Goal: Task Accomplishment & Management: Manage account settings

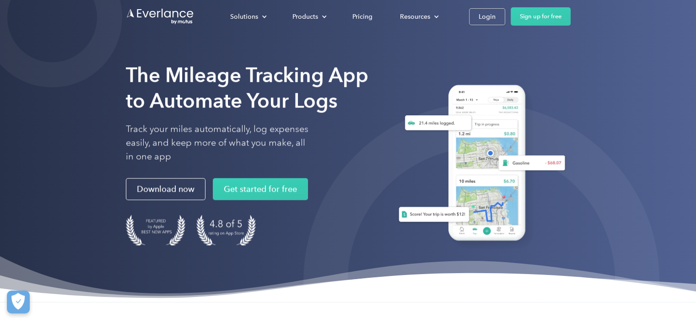
drag, startPoint x: 491, startPoint y: 13, endPoint x: 491, endPoint y: 34, distance: 21.0
click at [491, 13] on div "Login" at bounding box center [486, 16] width 17 height 11
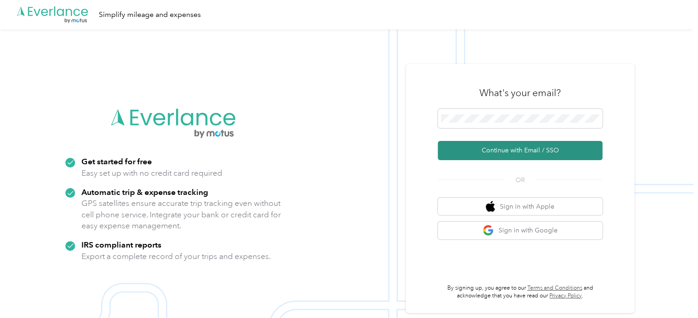
click at [525, 150] on button "Continue with Email / SSO" at bounding box center [520, 150] width 165 height 19
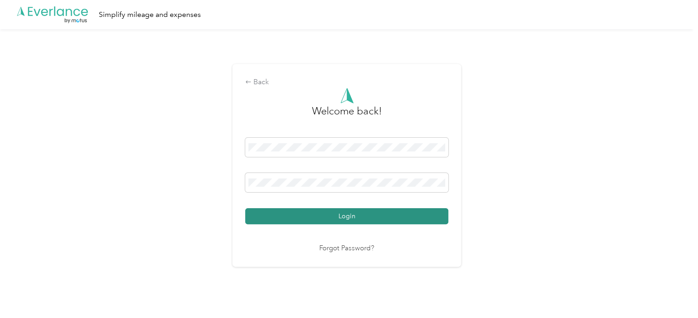
click at [336, 212] on button "Login" at bounding box center [346, 216] width 203 height 16
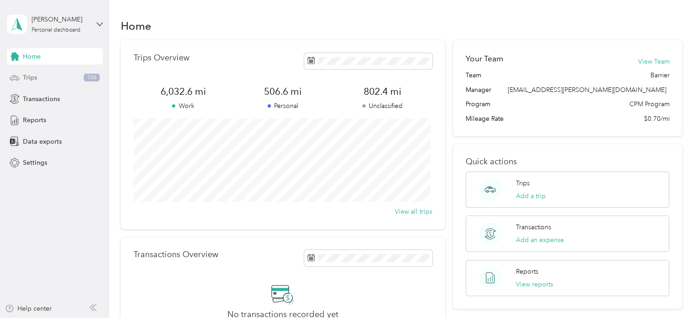
click at [36, 80] on span "Trips" at bounding box center [30, 78] width 14 height 10
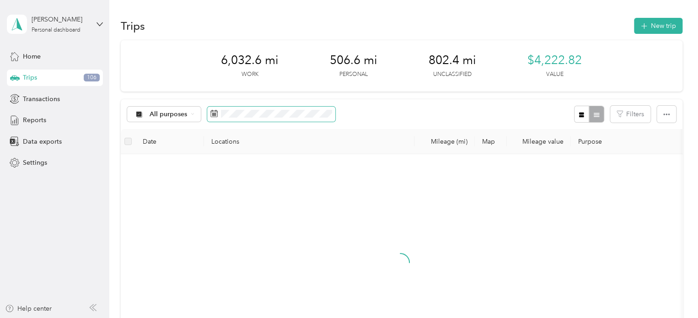
click at [217, 113] on icon at bounding box center [213, 113] width 7 height 7
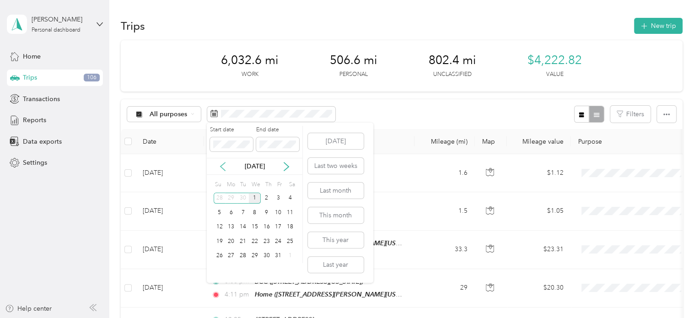
click at [222, 166] on icon at bounding box center [222, 166] width 9 height 9
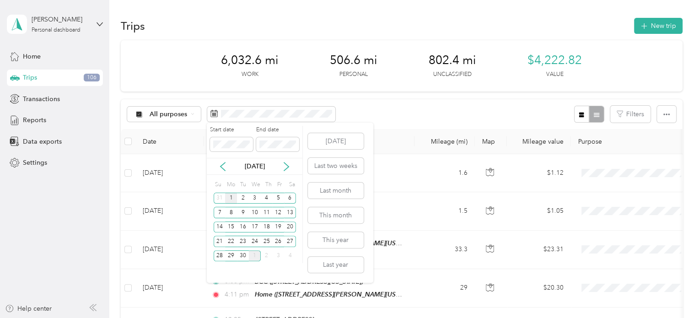
click at [229, 198] on div "1" at bounding box center [231, 198] width 12 height 11
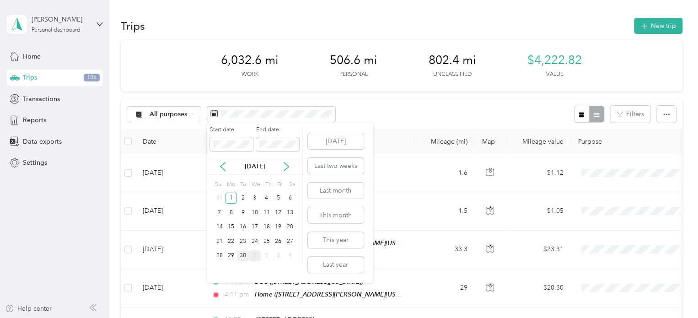
click at [242, 257] on div "30" at bounding box center [243, 255] width 12 height 11
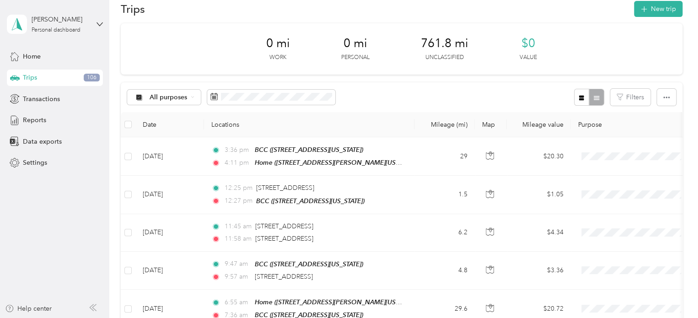
scroll to position [46, 0]
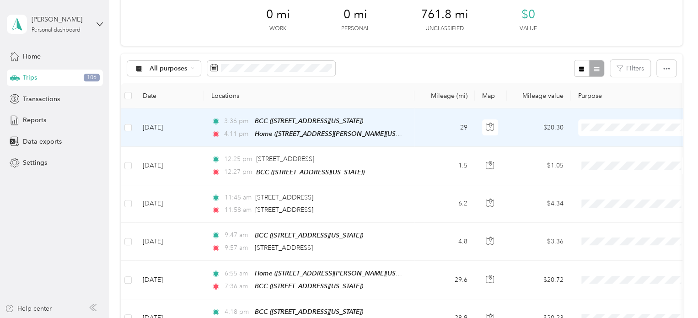
click at [625, 145] on li "Cuyahoga DD" at bounding box center [634, 144] width 113 height 16
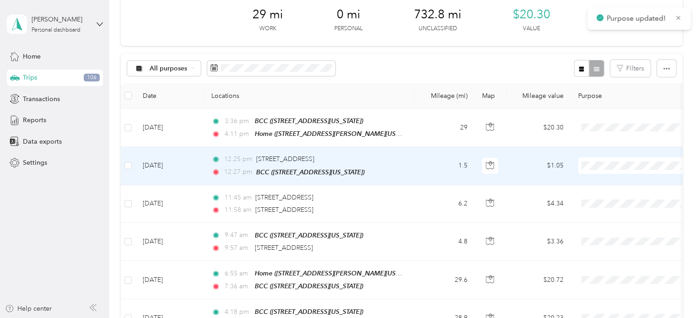
click at [624, 195] on span "Personal" at bounding box center [642, 198] width 85 height 10
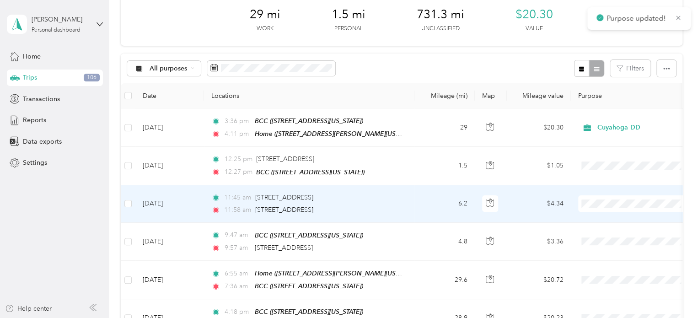
scroll to position [91, 0]
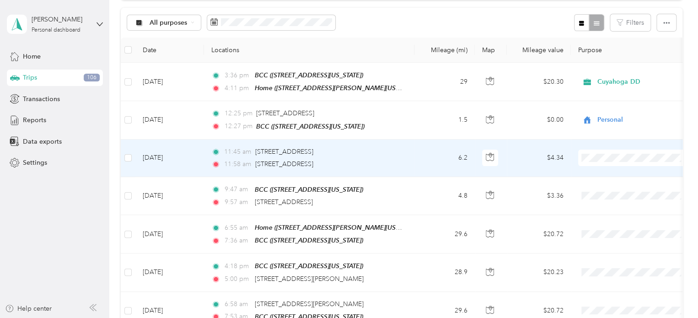
click at [629, 173] on span "Cuyahoga DD" at bounding box center [642, 172] width 85 height 10
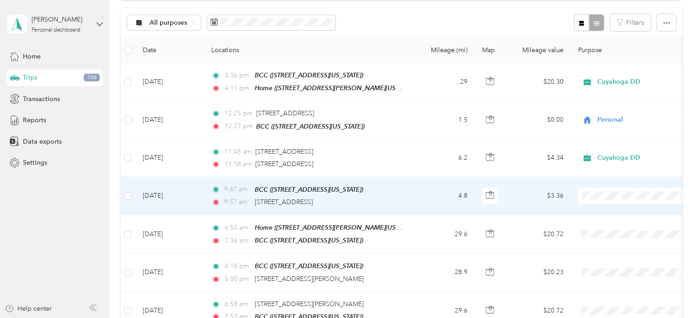
click at [631, 188] on span at bounding box center [634, 195] width 113 height 16
click at [631, 208] on span "Cuyahoga DD" at bounding box center [642, 211] width 85 height 10
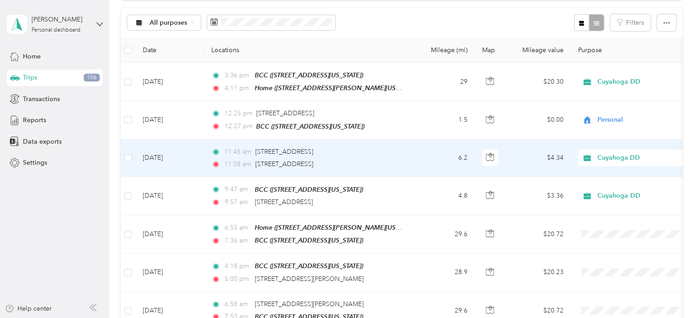
click at [662, 155] on span "Cuyahoga DD" at bounding box center [639, 158] width 84 height 10
click at [649, 184] on span "Personal" at bounding box center [642, 189] width 85 height 10
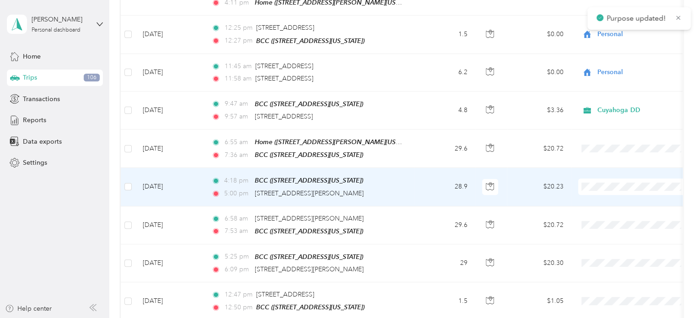
scroll to position [183, 0]
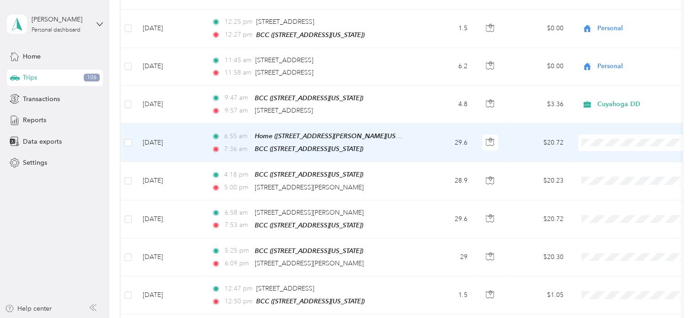
click at [633, 157] on span "Cuyahoga DD" at bounding box center [642, 155] width 85 height 10
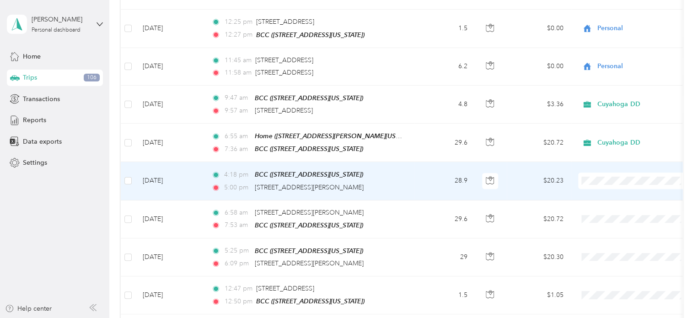
click at [622, 189] on li "Cuyahoga DD" at bounding box center [634, 194] width 113 height 16
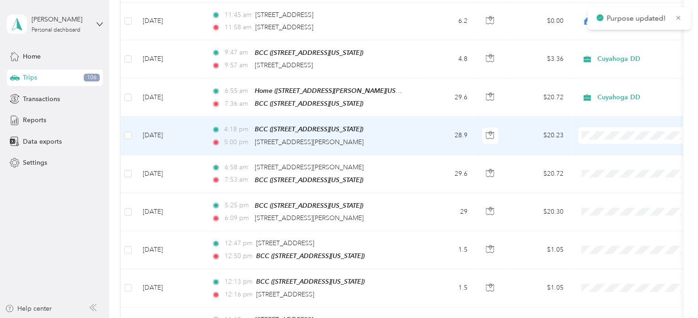
scroll to position [229, 0]
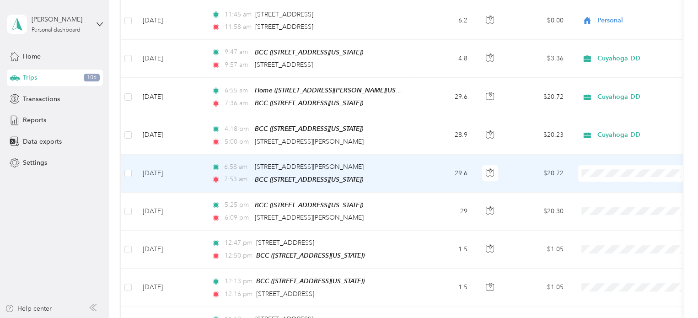
click at [626, 181] on span "Cuyahoga DD" at bounding box center [642, 186] width 85 height 10
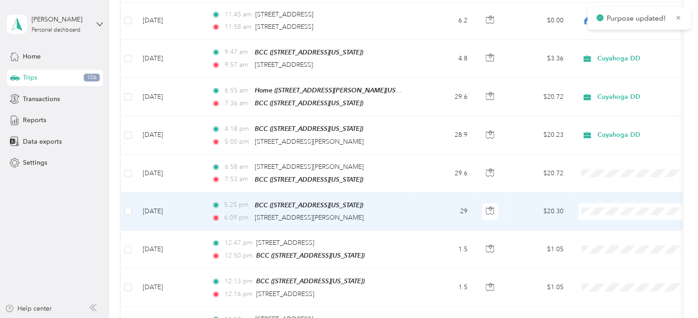
click at [619, 221] on span "Cuyahoga DD" at bounding box center [642, 224] width 85 height 10
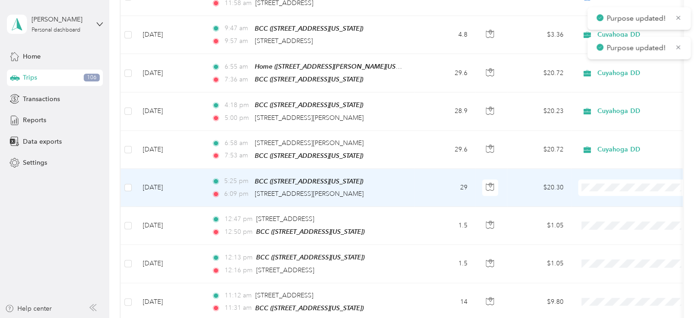
scroll to position [274, 0]
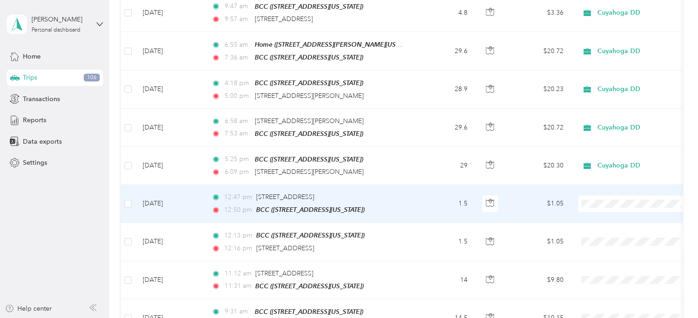
click at [623, 229] on span "Personal" at bounding box center [642, 231] width 85 height 10
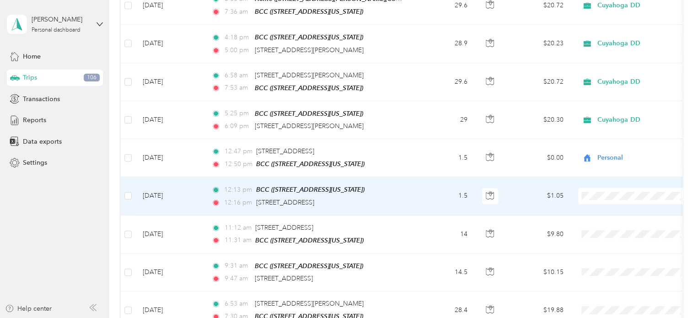
click at [616, 223] on span "Personal" at bounding box center [642, 223] width 85 height 10
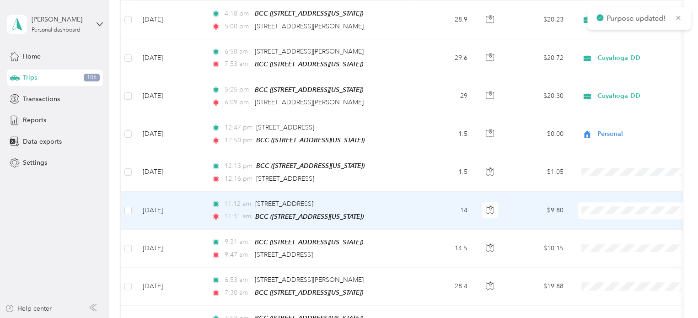
scroll to position [366, 0]
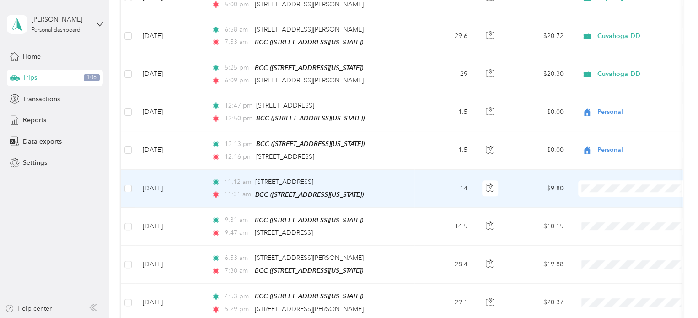
click at [624, 198] on span "Cuyahoga DD" at bounding box center [642, 197] width 85 height 10
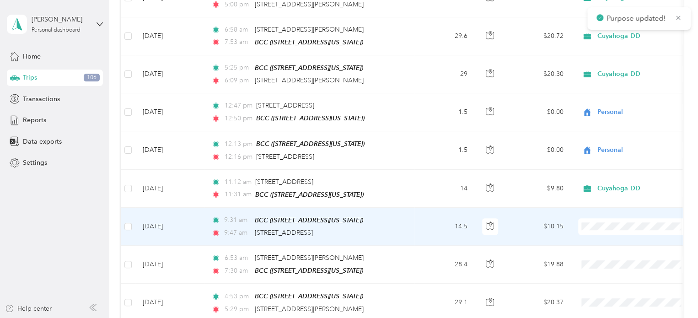
click at [615, 236] on span "Cuyahoga DD" at bounding box center [642, 237] width 85 height 10
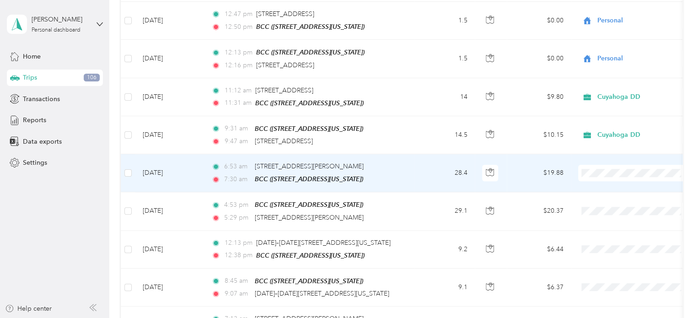
click at [616, 182] on span "Cuyahoga DD" at bounding box center [642, 183] width 85 height 10
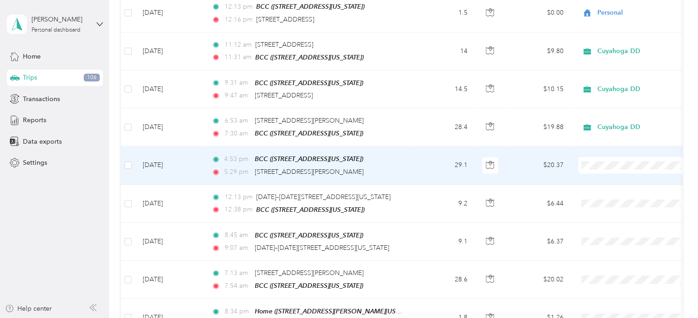
click at [619, 176] on li "Cuyahoga DD" at bounding box center [634, 174] width 113 height 16
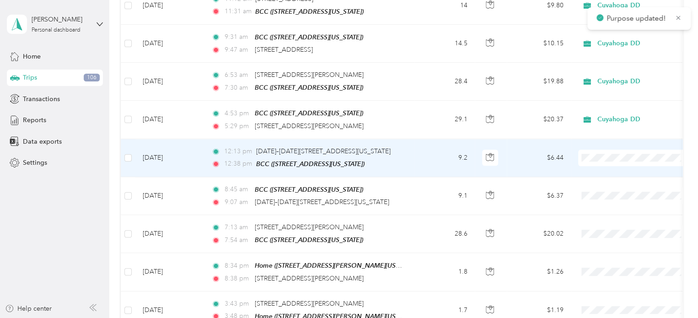
click at [622, 181] on span "Personal" at bounding box center [642, 182] width 85 height 10
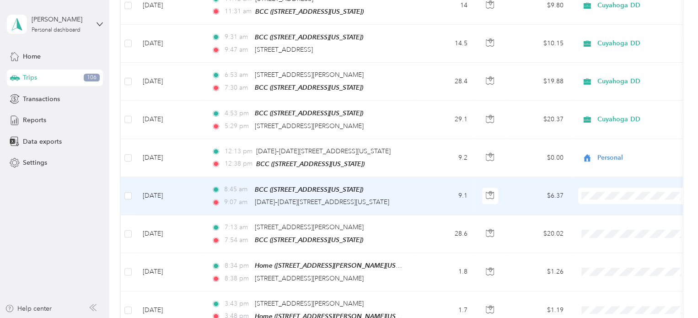
click at [618, 202] on span "Cuyahoga DD" at bounding box center [642, 204] width 85 height 10
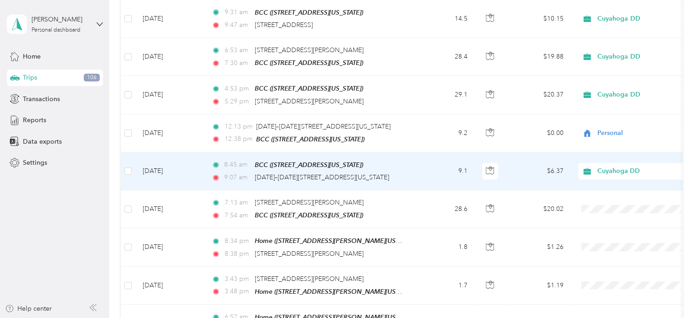
scroll to position [594, 0]
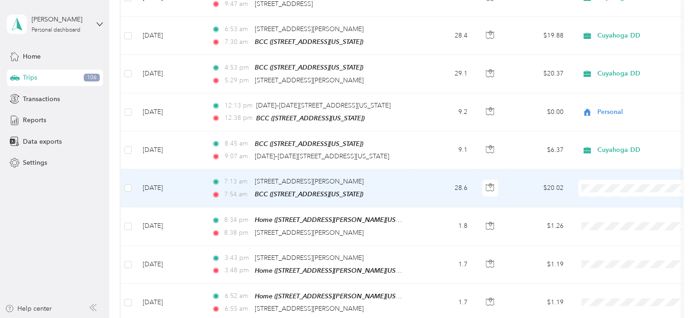
click at [616, 193] on span "Cuyahoga DD" at bounding box center [642, 195] width 85 height 10
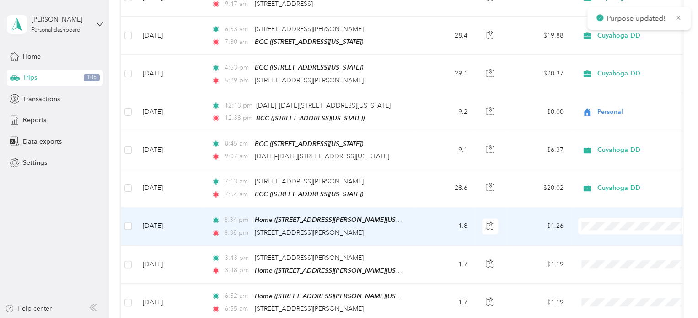
click at [610, 227] on li "Cuyahoga DD" at bounding box center [634, 233] width 113 height 16
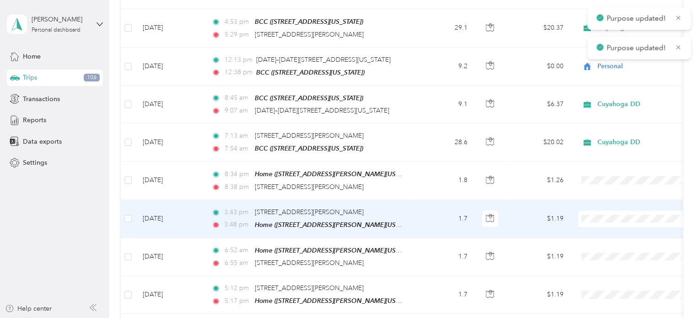
scroll to position [686, 0]
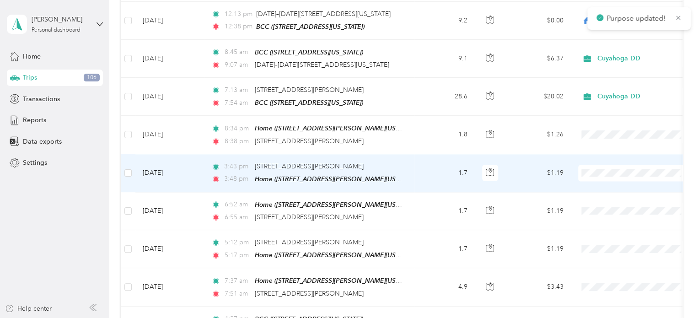
click at [611, 168] on span at bounding box center [634, 173] width 113 height 16
click at [610, 178] on span "Cuyahoga DD" at bounding box center [642, 179] width 85 height 10
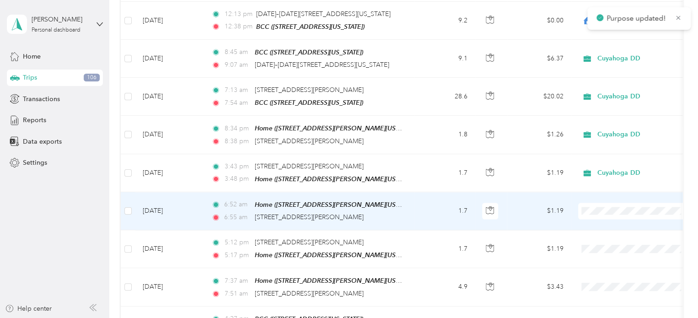
click at [606, 211] on li "Cuyahoga DD" at bounding box center [634, 217] width 113 height 16
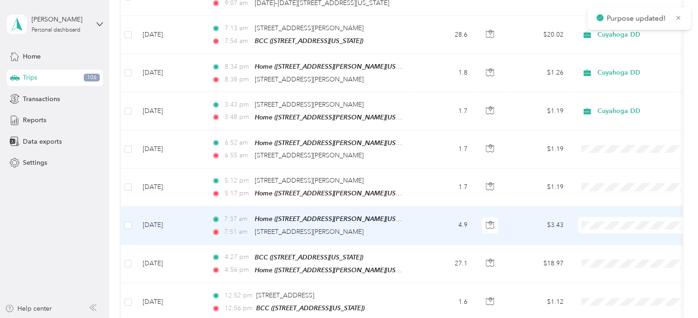
scroll to position [777, 0]
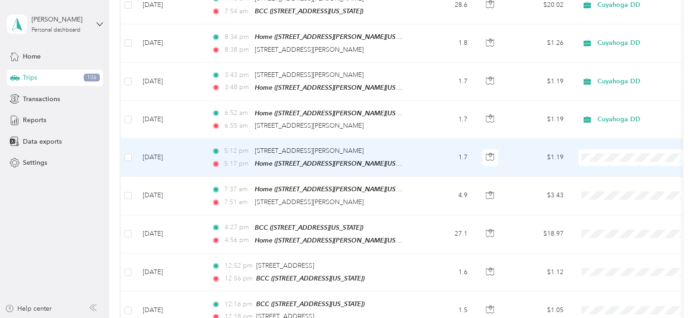
drag, startPoint x: 617, startPoint y: 164, endPoint x: 621, endPoint y: 157, distance: 7.2
click at [618, 163] on span "Cuyahoga DD" at bounding box center [642, 163] width 85 height 10
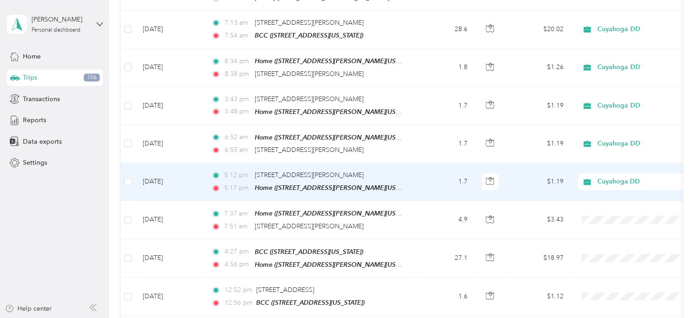
scroll to position [732, 0]
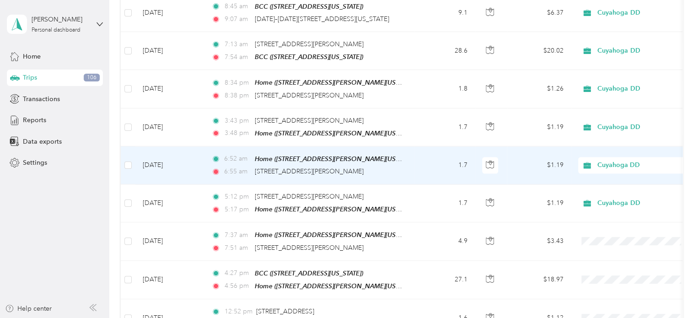
click at [621, 160] on span "Cuyahoga DD" at bounding box center [639, 165] width 84 height 10
click at [624, 182] on span "Personal" at bounding box center [642, 187] width 85 height 10
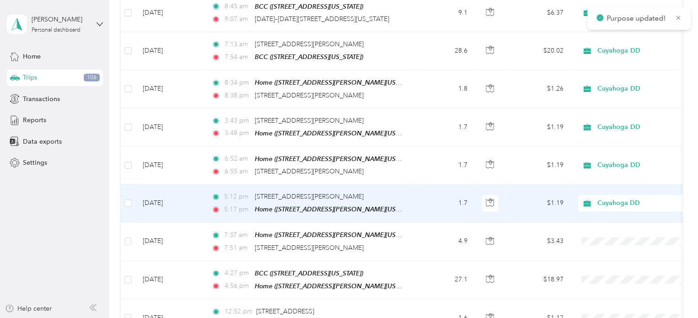
click at [632, 198] on span "Cuyahoga DD" at bounding box center [639, 203] width 84 height 10
click at [626, 221] on span "Personal" at bounding box center [642, 224] width 85 height 10
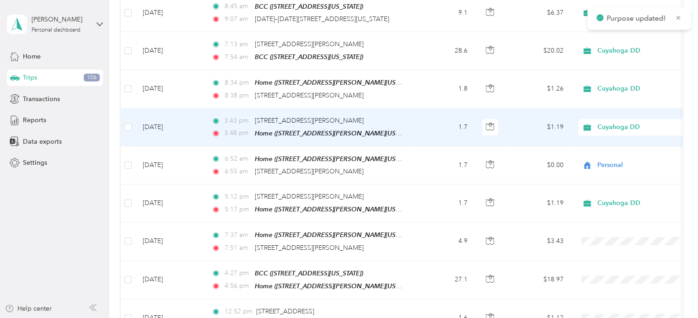
click at [632, 122] on span "Cuyahoga DD" at bounding box center [639, 127] width 84 height 10
click at [620, 153] on li "Personal" at bounding box center [634, 149] width 113 height 16
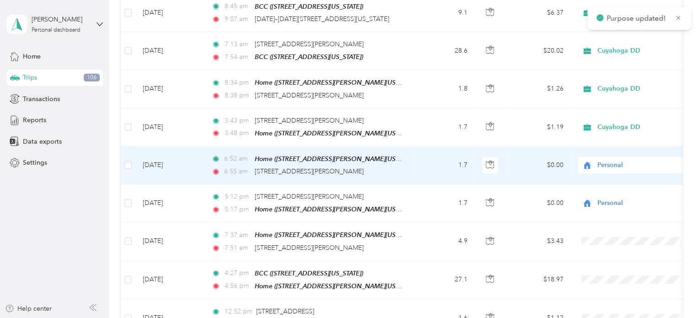
scroll to position [686, 0]
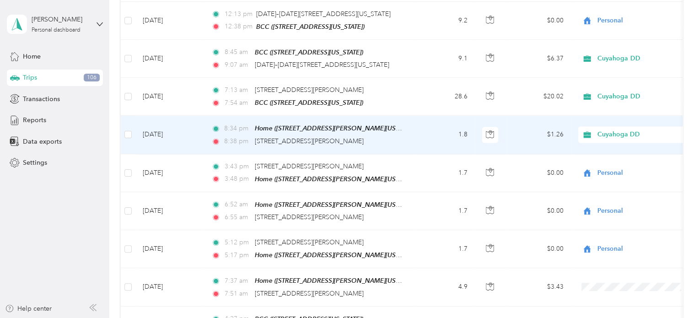
click at [619, 129] on span "Cuyahoga DD" at bounding box center [639, 134] width 84 height 10
click at [624, 155] on span "Personal" at bounding box center [642, 158] width 85 height 10
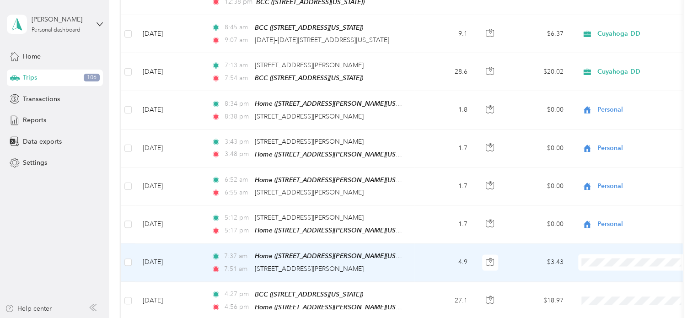
scroll to position [777, 0]
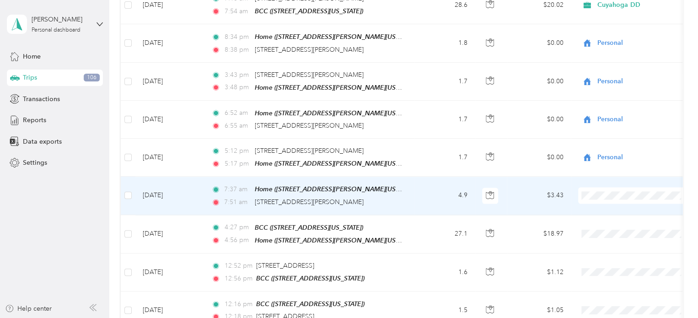
click at [618, 213] on span "Personal" at bounding box center [642, 214] width 85 height 10
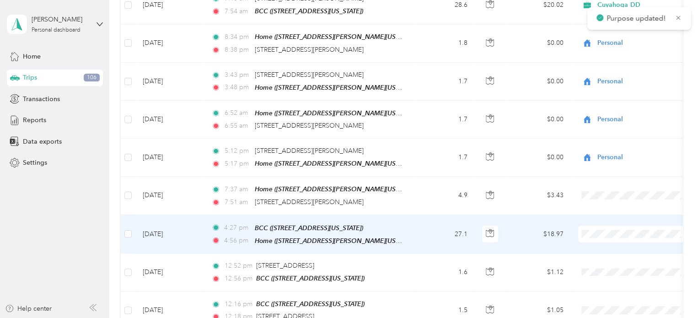
scroll to position [823, 0]
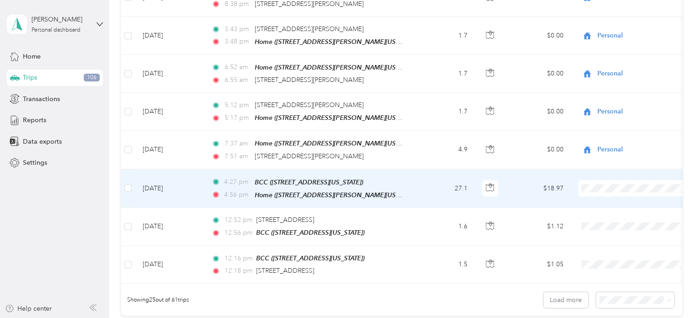
click at [621, 189] on span "Cuyahoga DD" at bounding box center [642, 192] width 85 height 10
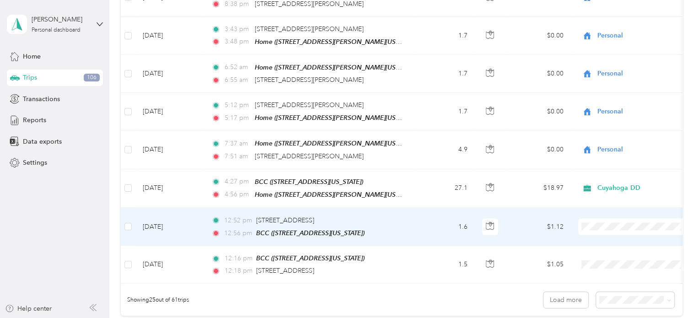
click at [617, 240] on li "Personal" at bounding box center [634, 245] width 113 height 16
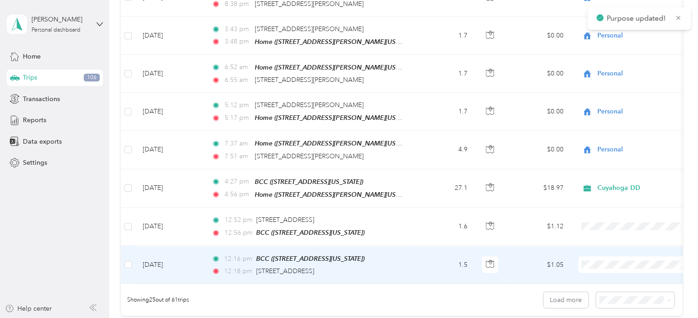
click at [616, 256] on span at bounding box center [634, 264] width 113 height 16
click at [613, 281] on span "Personal" at bounding box center [642, 283] width 85 height 10
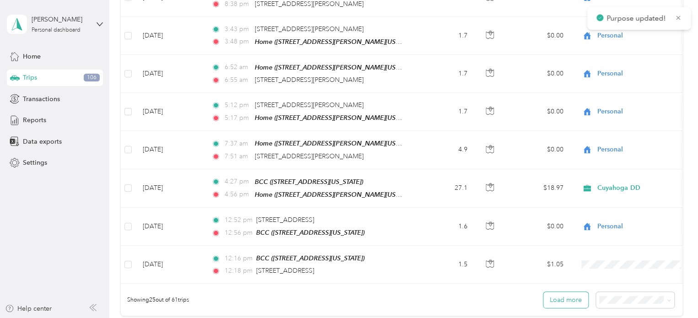
click at [570, 293] on button "Load more" at bounding box center [565, 300] width 45 height 16
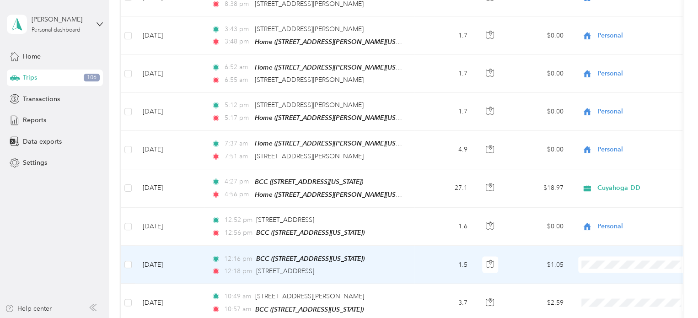
scroll to position [915, 0]
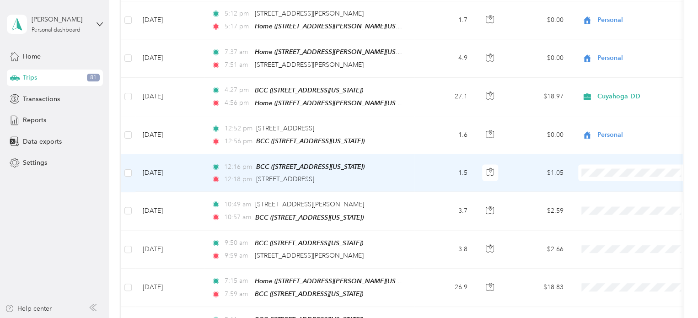
click at [632, 188] on span "Personal" at bounding box center [642, 192] width 85 height 10
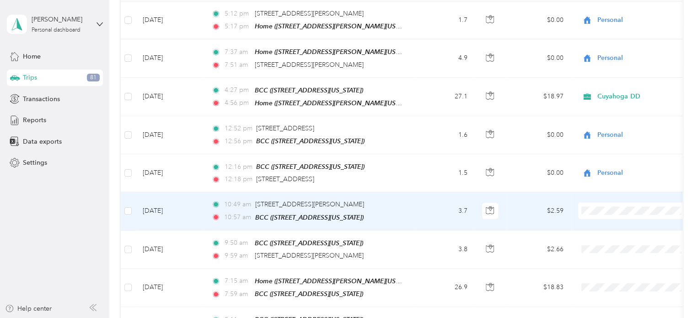
click at [629, 203] on span at bounding box center [634, 211] width 113 height 16
click at [627, 210] on span "Cuyahoga DD" at bounding box center [642, 213] width 85 height 10
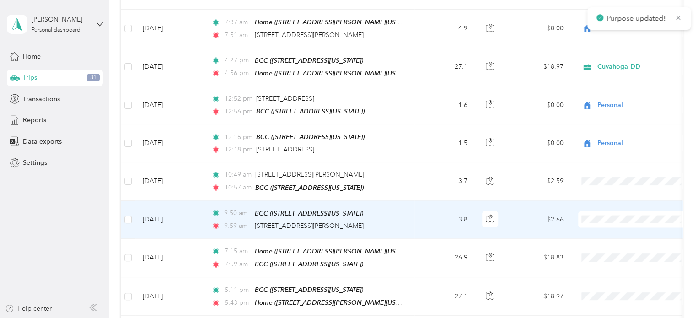
scroll to position [960, 0]
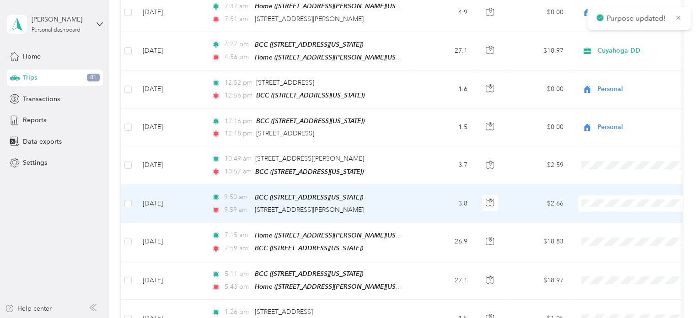
click at [625, 195] on span at bounding box center [634, 203] width 113 height 16
click at [623, 203] on span "Cuyahoga DD" at bounding box center [642, 205] width 85 height 10
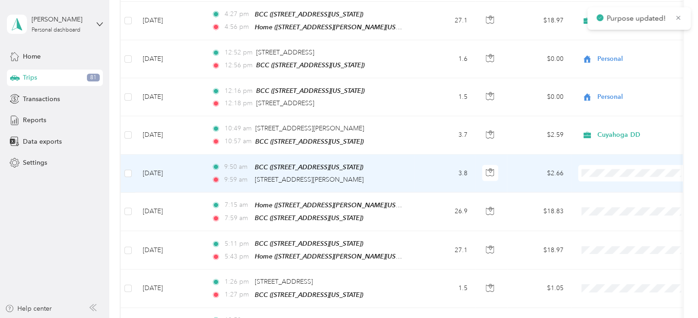
scroll to position [1006, 0]
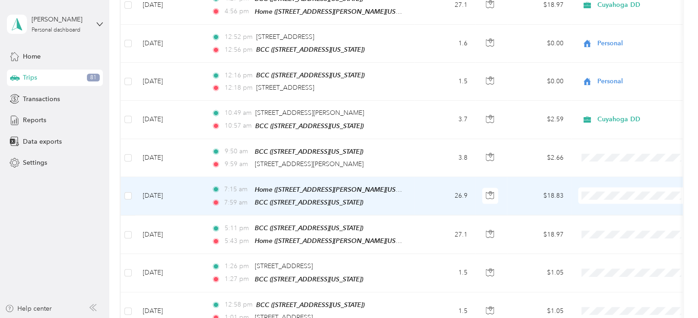
click at [621, 196] on span "Cuyahoga DD" at bounding box center [642, 197] width 85 height 10
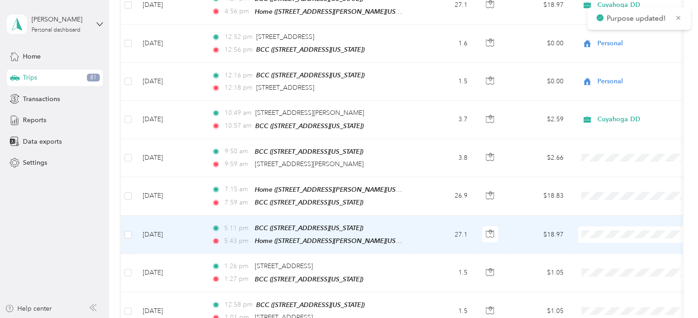
click at [622, 230] on span "Cuyahoga DD" at bounding box center [642, 233] width 85 height 10
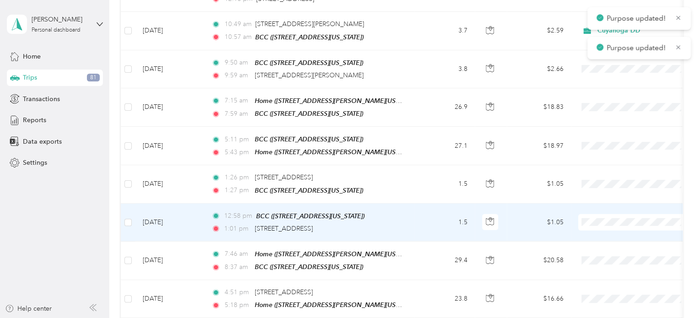
scroll to position [1097, 0]
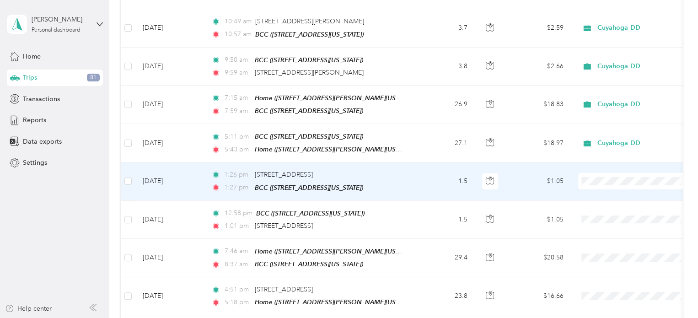
click at [637, 193] on span "Personal" at bounding box center [642, 196] width 85 height 10
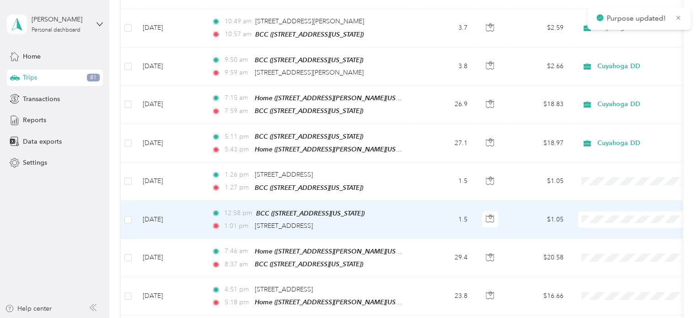
click at [622, 230] on span "Personal" at bounding box center [642, 234] width 85 height 10
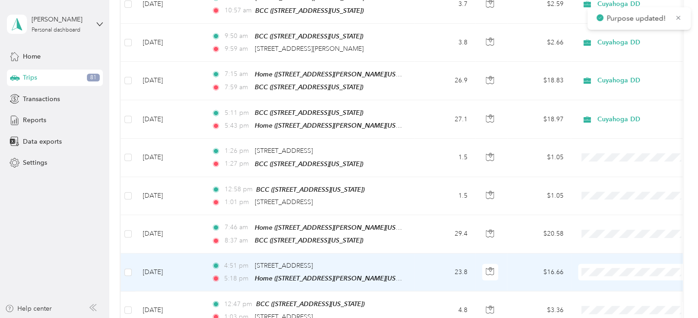
scroll to position [1143, 0]
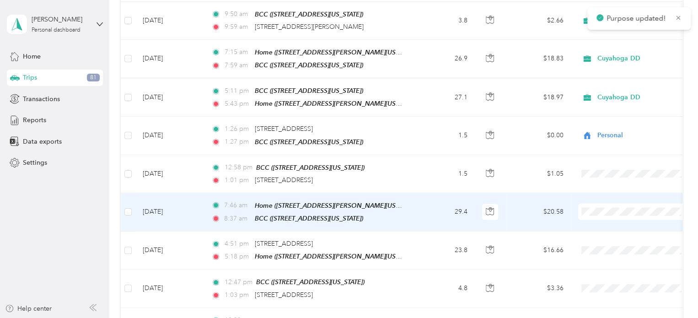
click at [629, 206] on span "Cuyahoga DD" at bounding box center [642, 210] width 85 height 10
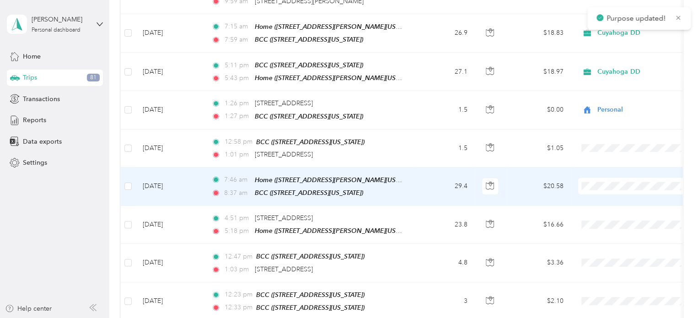
scroll to position [1189, 0]
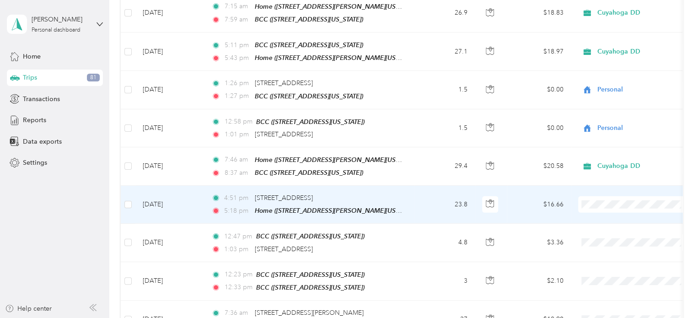
click at [626, 200] on span "Cuyahoga DD" at bounding box center [642, 198] width 85 height 10
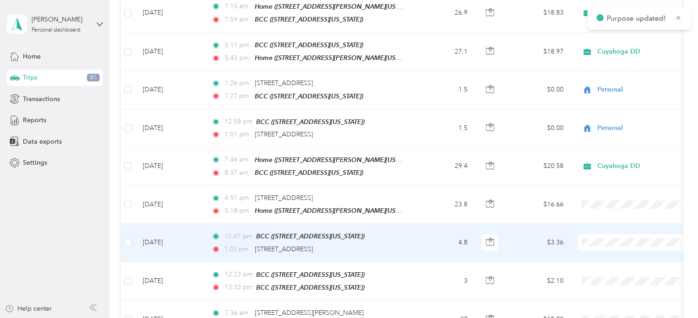
click at [626, 234] on span at bounding box center [634, 242] width 113 height 16
click at [628, 234] on span at bounding box center [634, 242] width 113 height 16
click at [617, 251] on span "Personal" at bounding box center [642, 252] width 85 height 10
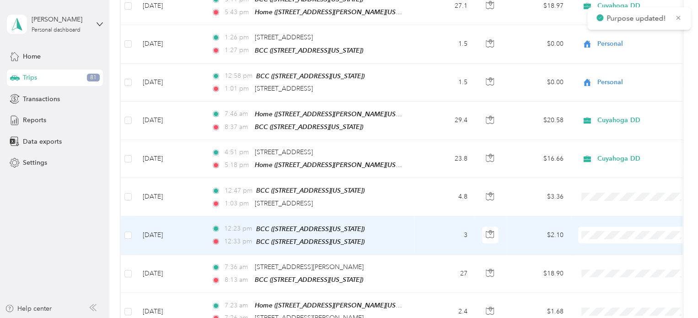
click at [624, 248] on li "Personal" at bounding box center [634, 247] width 113 height 16
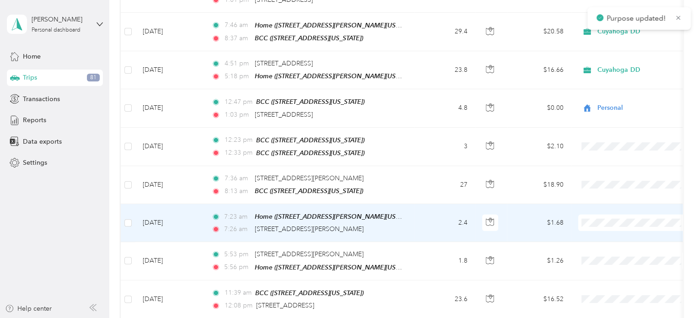
scroll to position [1326, 0]
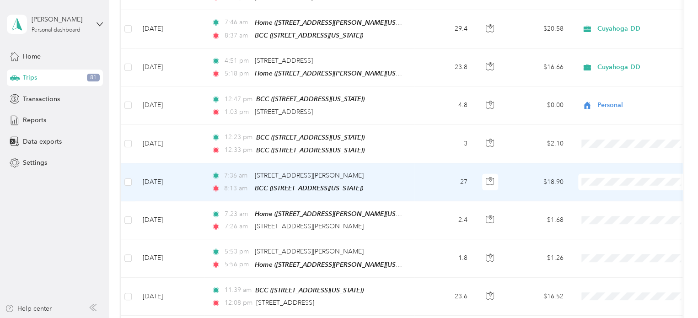
click at [627, 177] on span "Cuyahoga DD" at bounding box center [642, 177] width 85 height 10
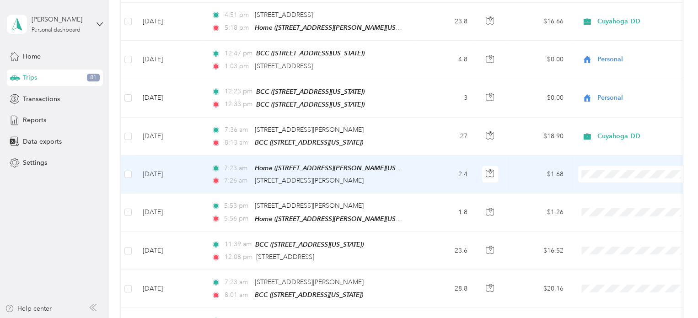
click at [624, 181] on span "Personal" at bounding box center [642, 183] width 85 height 10
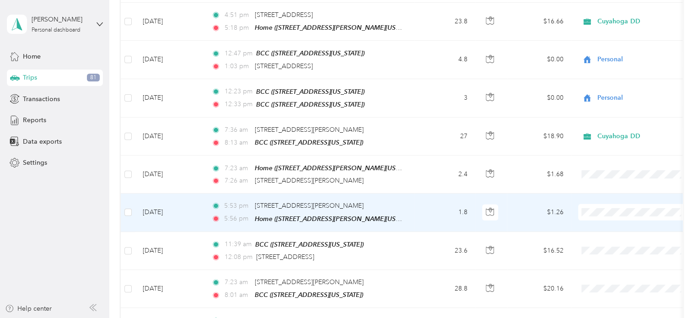
click at [606, 219] on span "Personal" at bounding box center [642, 222] width 85 height 10
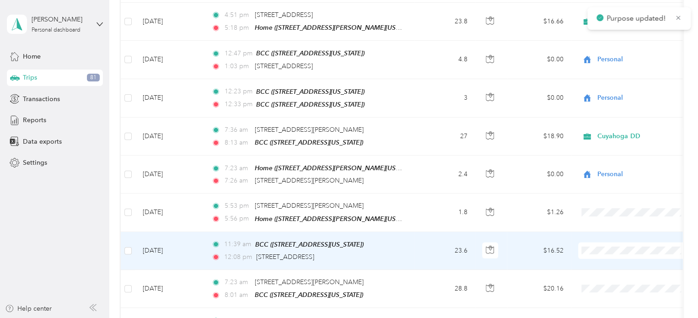
scroll to position [1418, 0]
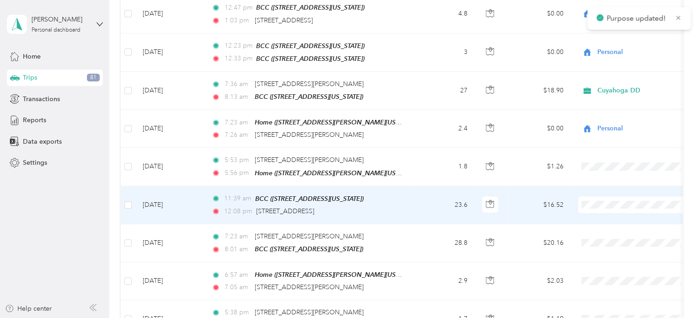
click at [609, 197] on span at bounding box center [634, 205] width 113 height 16
click at [626, 193] on span "Cuyahoga DD" at bounding box center [642, 195] width 85 height 10
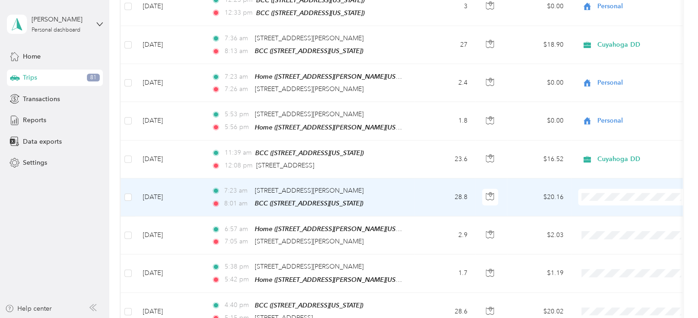
click at [620, 185] on span "Cuyahoga DD" at bounding box center [642, 190] width 85 height 10
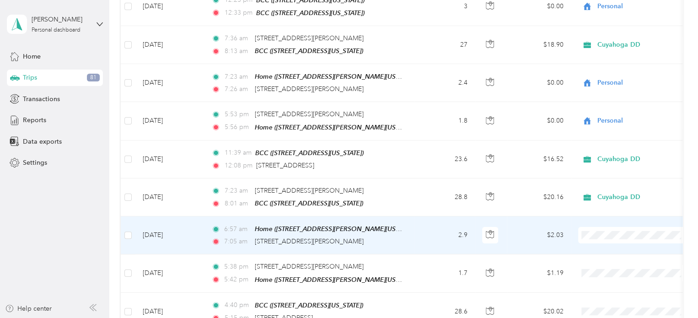
click at [621, 241] on span "Personal" at bounding box center [642, 243] width 85 height 10
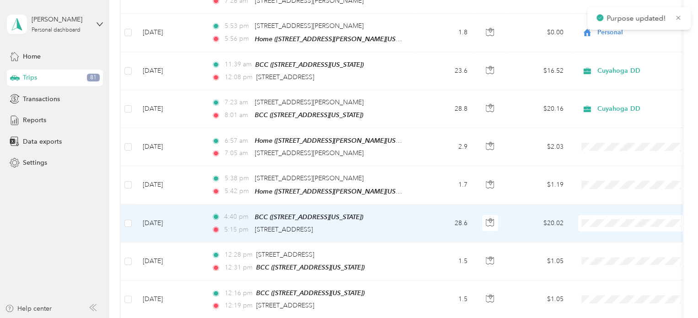
scroll to position [1555, 0]
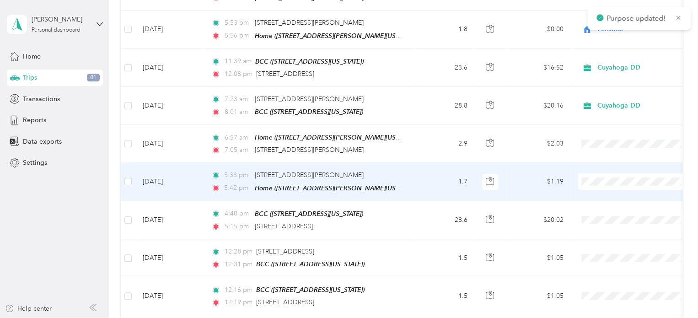
click at [618, 188] on span "Personal" at bounding box center [642, 188] width 85 height 10
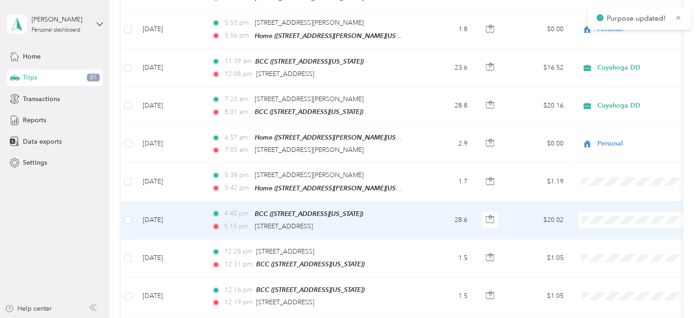
click at [616, 212] on span at bounding box center [634, 220] width 113 height 16
click at [626, 208] on span "Cuyahoga DD" at bounding box center [642, 211] width 85 height 10
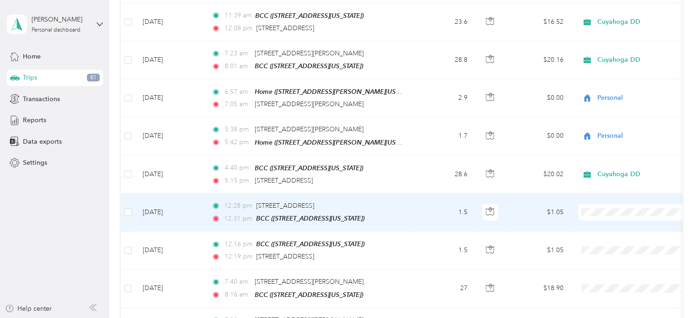
click at [617, 214] on span "Personal" at bounding box center [642, 219] width 85 height 10
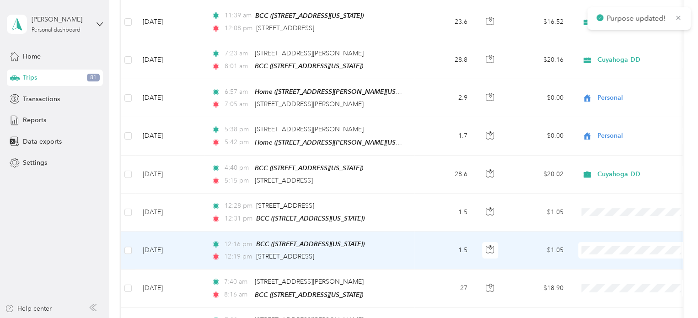
click at [614, 257] on li "Personal" at bounding box center [634, 252] width 113 height 16
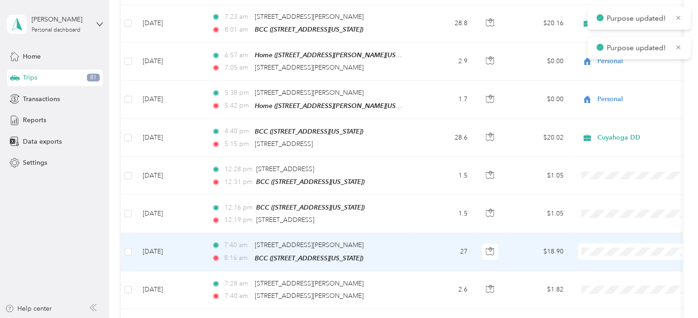
scroll to position [1646, 0]
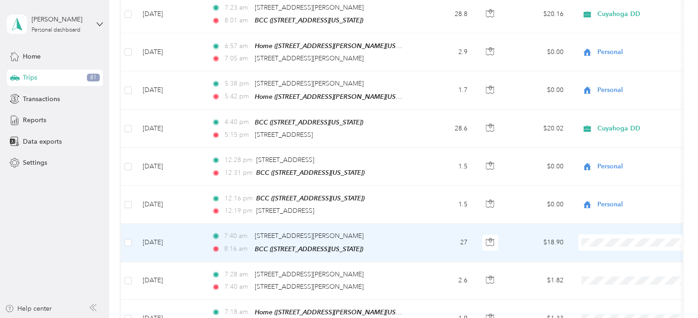
click at [616, 226] on li "Cuyahoga DD" at bounding box center [634, 232] width 113 height 16
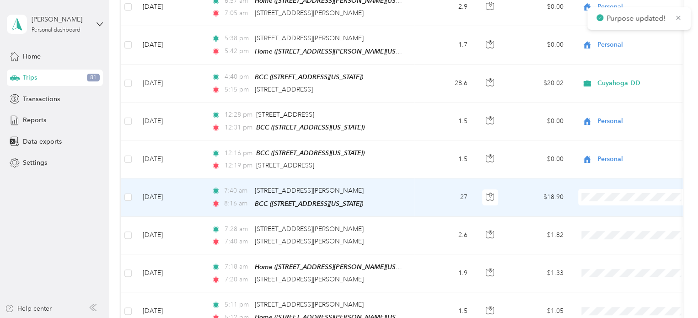
scroll to position [1692, 0]
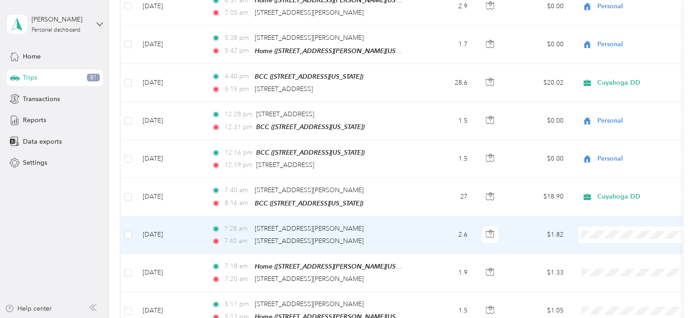
click at [619, 233] on li "Personal" at bounding box center [634, 235] width 113 height 16
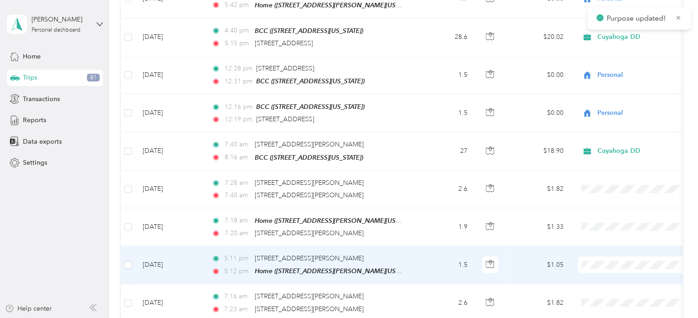
scroll to position [1783, 0]
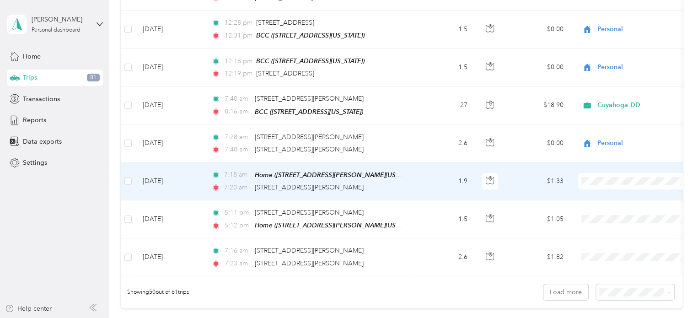
click at [620, 184] on span "Personal" at bounding box center [642, 186] width 85 height 10
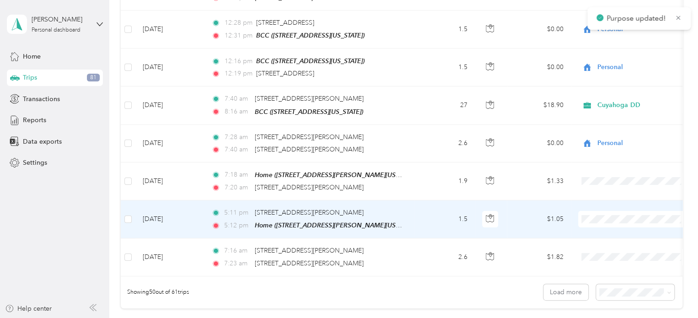
click at [615, 211] on span at bounding box center [634, 219] width 113 height 16
click at [618, 219] on span "Personal" at bounding box center [642, 223] width 85 height 10
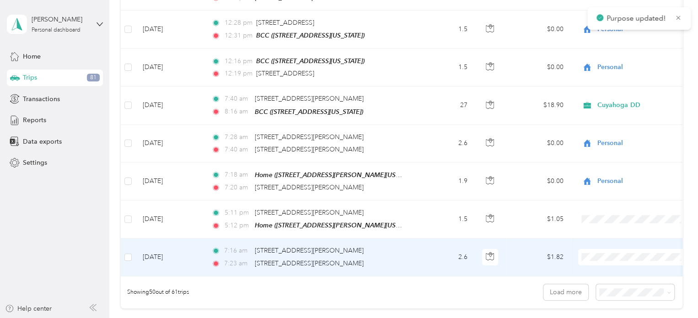
scroll to position [1829, 0]
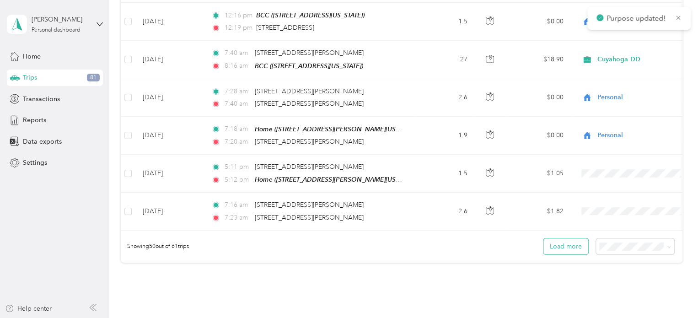
click at [568, 238] on button "Load more" at bounding box center [565, 246] width 45 height 16
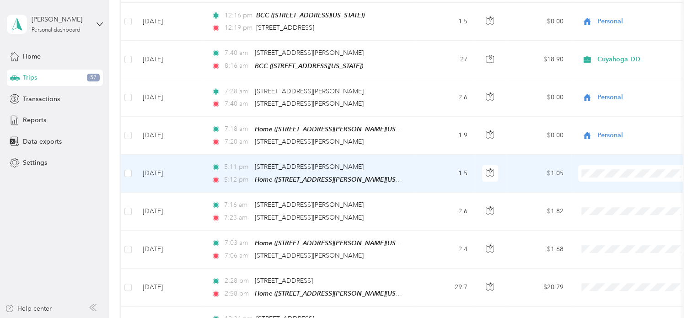
click at [633, 178] on span "Personal" at bounding box center [642, 177] width 85 height 10
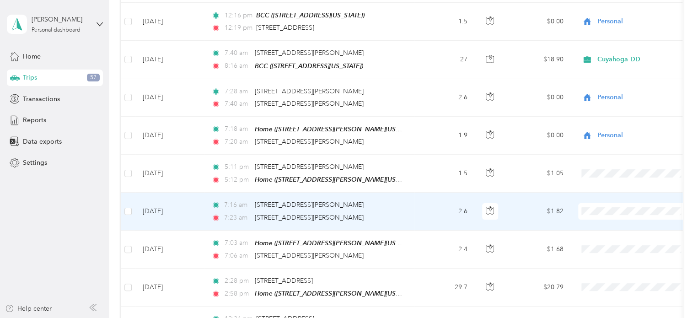
click at [626, 211] on span "Personal" at bounding box center [642, 215] width 85 height 10
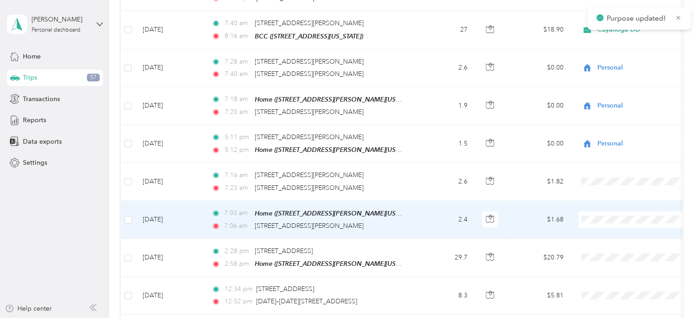
scroll to position [1875, 0]
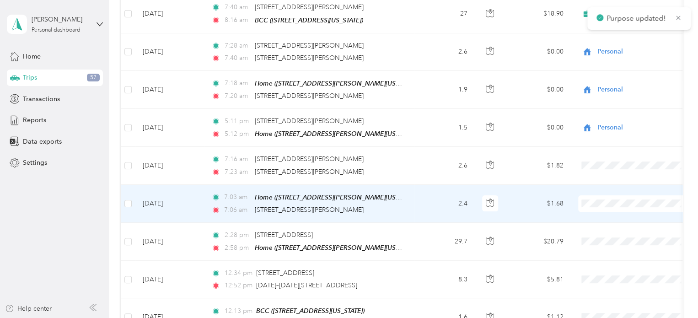
click at [625, 203] on span "Personal" at bounding box center [642, 207] width 85 height 10
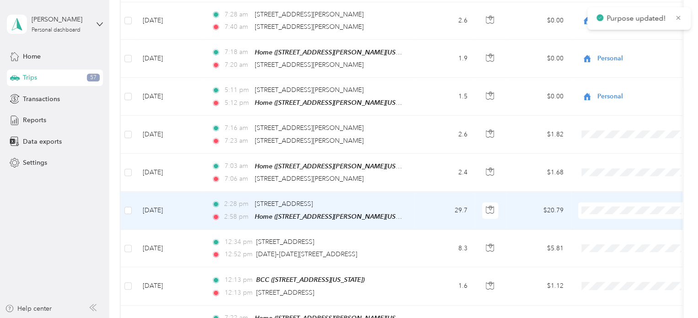
scroll to position [1921, 0]
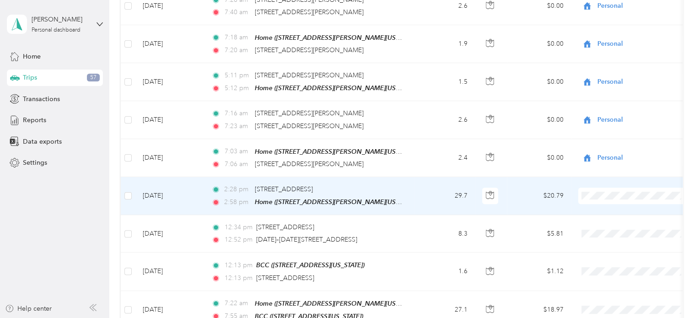
click at [622, 178] on span "Cuyahoga DD" at bounding box center [642, 180] width 85 height 10
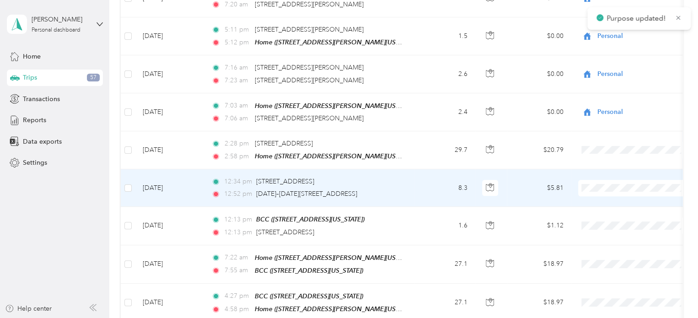
click at [615, 188] on span "Personal" at bounding box center [642, 189] width 85 height 10
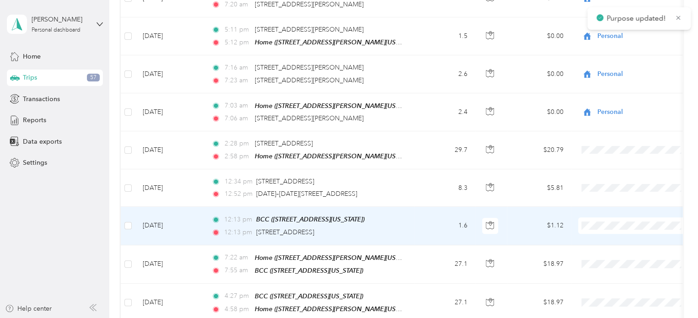
click at [616, 217] on span at bounding box center [634, 225] width 113 height 16
click at [617, 217] on span at bounding box center [634, 225] width 113 height 16
click at [613, 224] on span "Personal" at bounding box center [642, 228] width 85 height 10
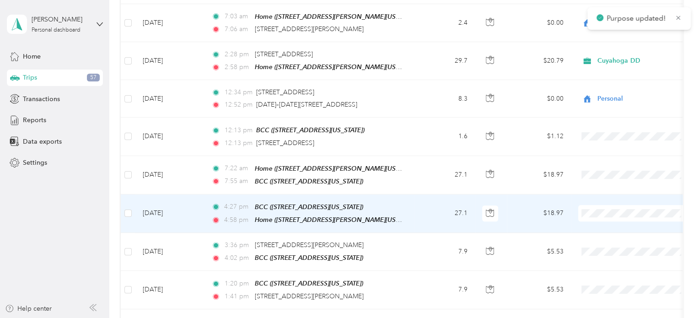
scroll to position [2058, 0]
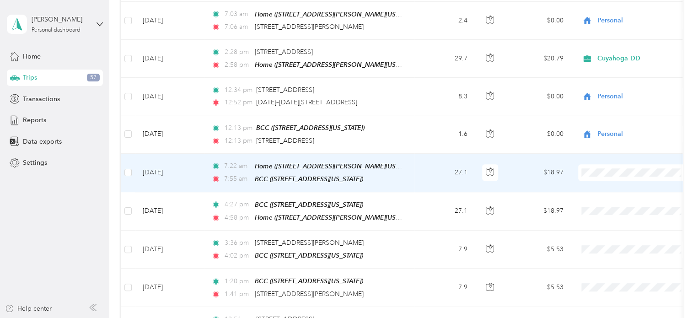
click at [616, 156] on span "Cuyahoga DD" at bounding box center [642, 158] width 85 height 10
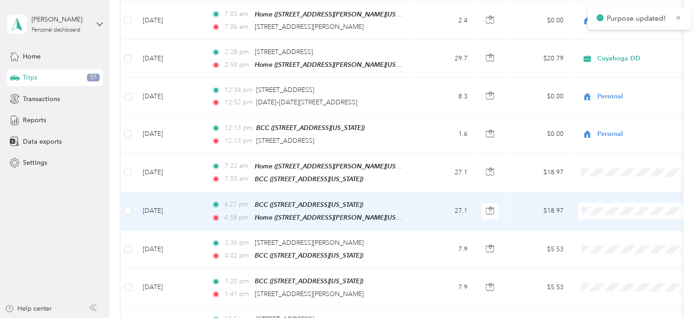
click at [604, 193] on span "Cuyahoga DD" at bounding box center [642, 196] width 85 height 10
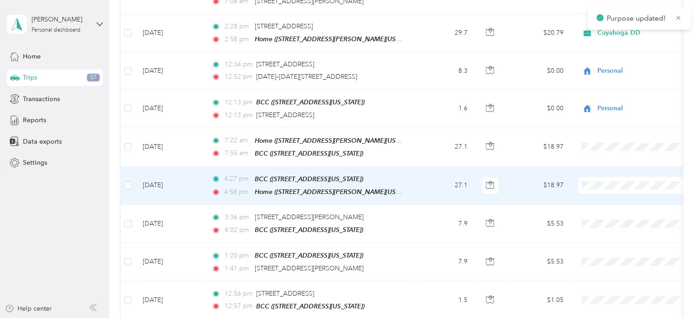
scroll to position [2104, 0]
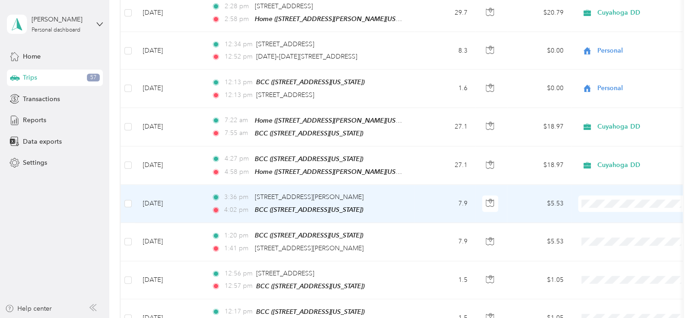
click at [619, 183] on span "Cuyahoga DD" at bounding box center [642, 187] width 85 height 10
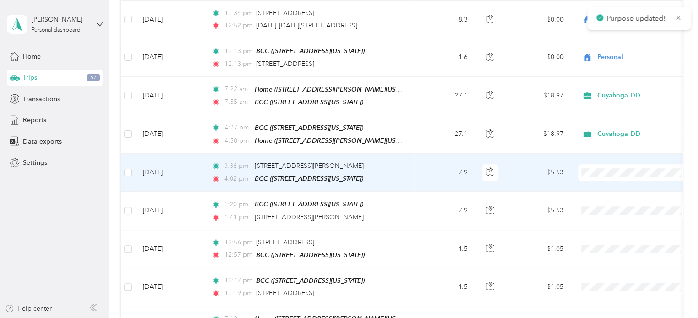
scroll to position [2149, 0]
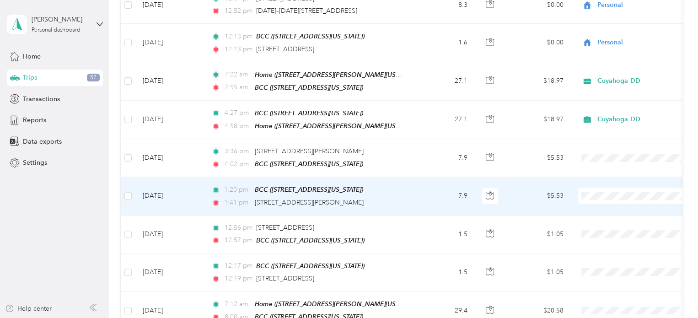
click at [621, 171] on li "Cuyahoga DD" at bounding box center [634, 179] width 113 height 16
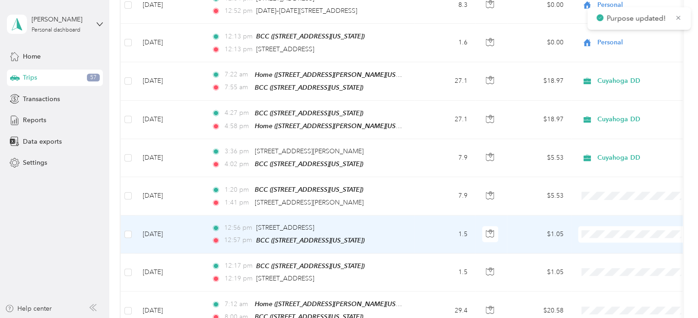
scroll to position [2195, 0]
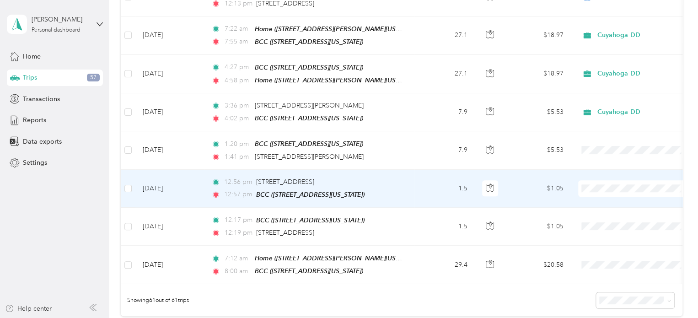
click at [616, 168] on span "Cuyahoga DD" at bounding box center [642, 171] width 85 height 10
click at [620, 182] on span "Personal" at bounding box center [642, 187] width 85 height 10
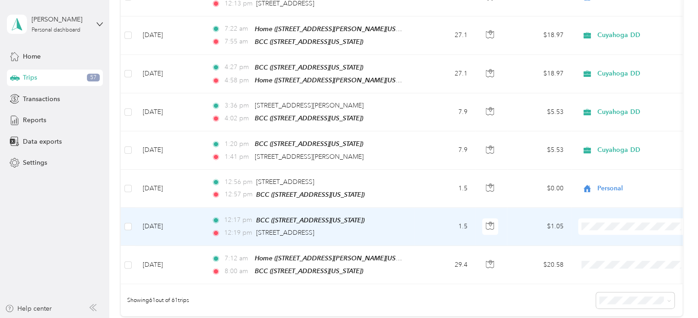
click at [626, 218] on li "Personal" at bounding box center [634, 224] width 113 height 16
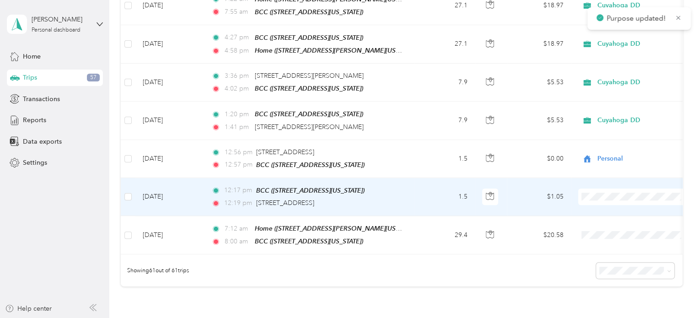
scroll to position [2241, 0]
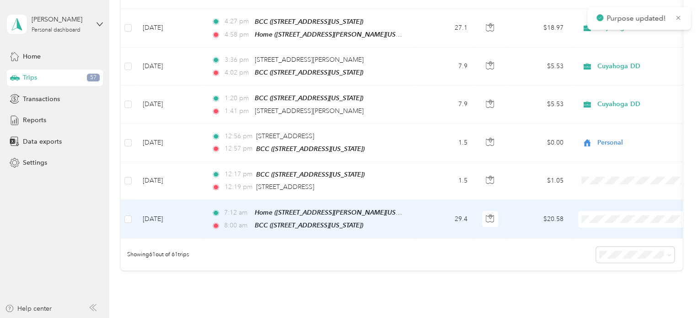
click at [629, 199] on span "Cuyahoga DD" at bounding box center [642, 200] width 85 height 10
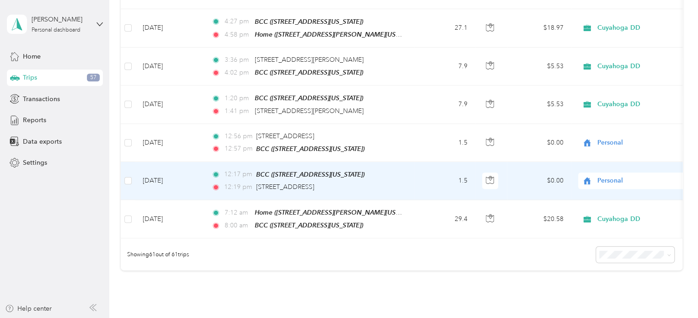
scroll to position [2290, 0]
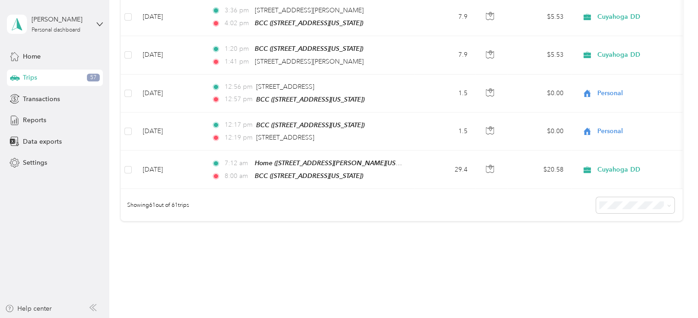
click at [621, 203] on div "50 per load" at bounding box center [632, 208] width 65 height 10
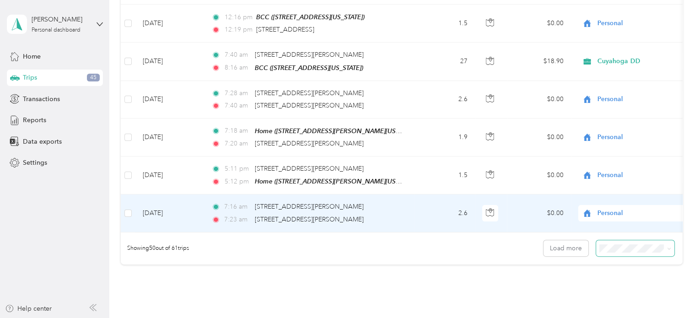
scroll to position [1877, 0]
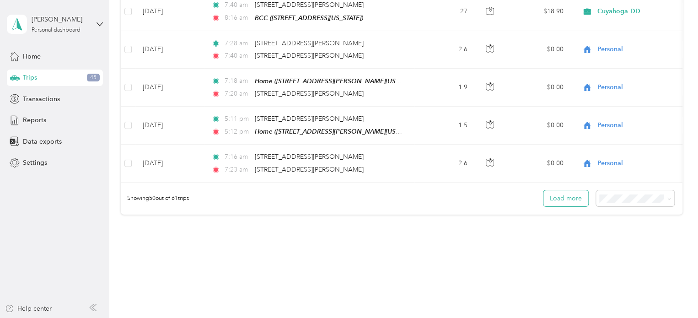
click at [578, 190] on button "Load more" at bounding box center [565, 198] width 45 height 16
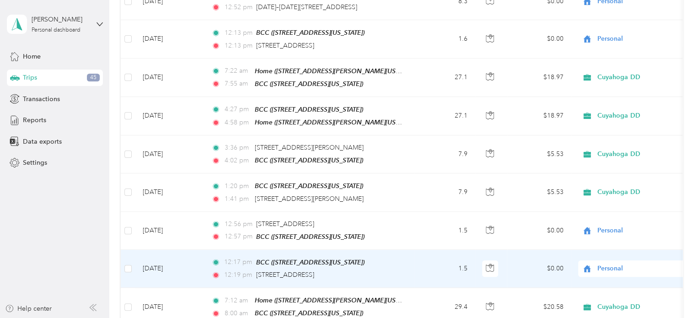
scroll to position [2199, 0]
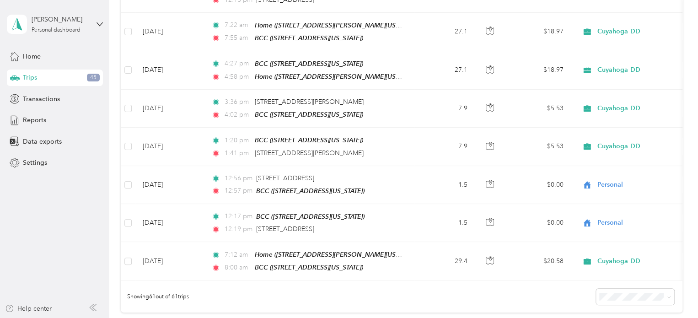
click at [635, 253] on li "100 per load" at bounding box center [633, 250] width 78 height 16
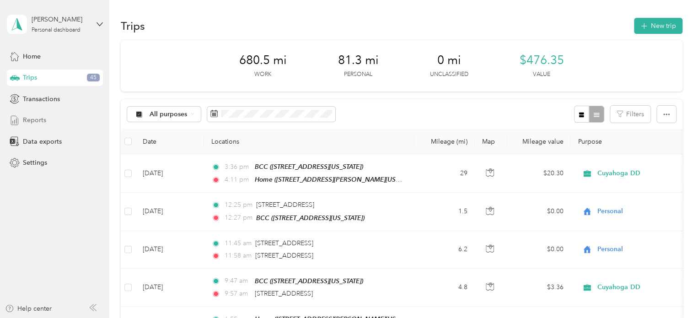
click at [45, 120] on span "Reports" at bounding box center [34, 120] width 23 height 10
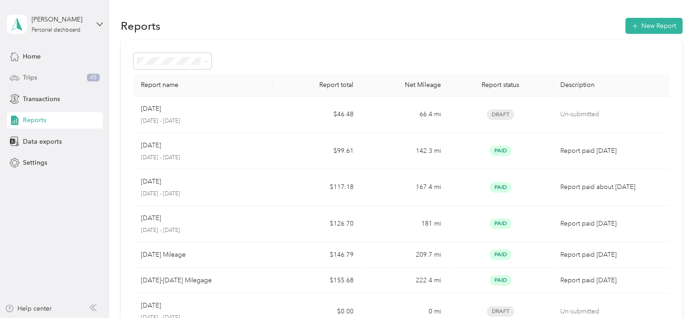
click at [34, 75] on span "Trips" at bounding box center [30, 78] width 14 height 10
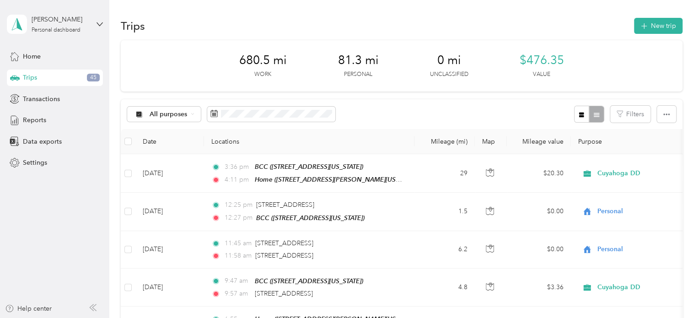
click at [132, 138] on th at bounding box center [128, 141] width 15 height 25
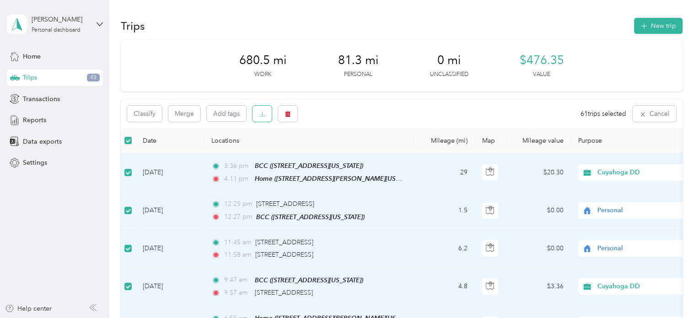
click at [263, 109] on button "button" at bounding box center [261, 114] width 19 height 16
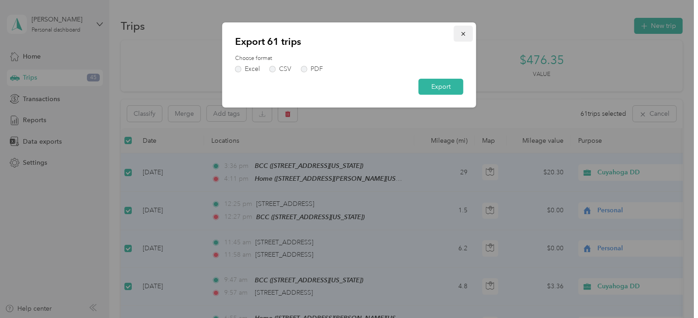
click at [465, 34] on icon "button" at bounding box center [463, 34] width 6 height 6
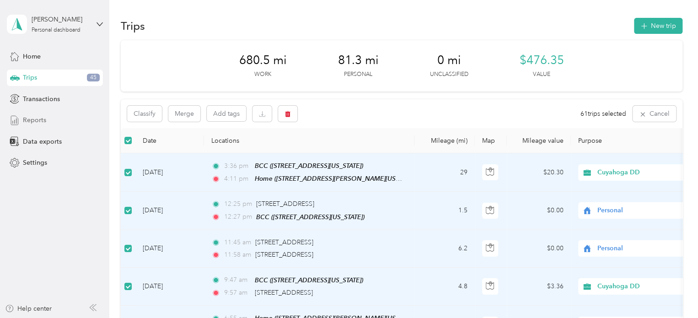
click at [38, 122] on span "Reports" at bounding box center [34, 120] width 23 height 10
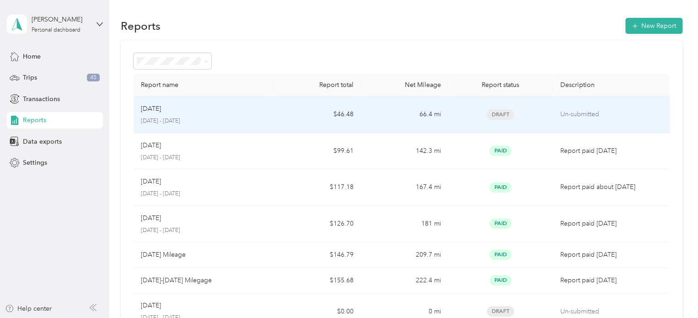
click at [157, 109] on p "[DATE]" at bounding box center [151, 109] width 20 height 10
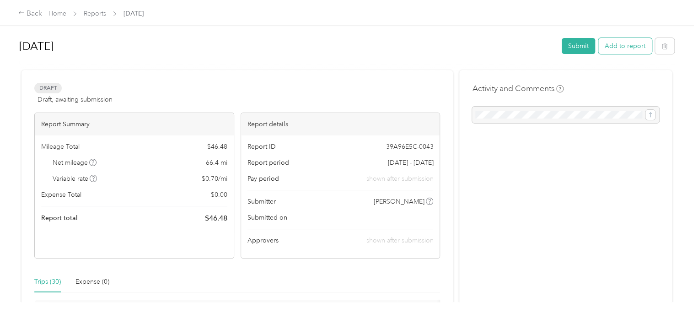
click at [629, 46] on button "Add to report" at bounding box center [625, 46] width 54 height 16
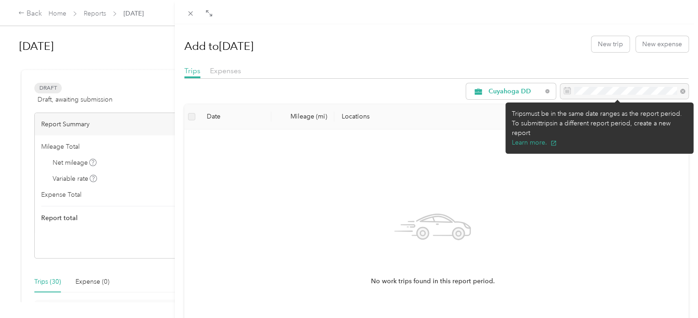
click at [562, 91] on div at bounding box center [624, 92] width 128 height 16
click at [573, 91] on div at bounding box center [624, 92] width 128 height 16
click at [602, 87] on div at bounding box center [624, 92] width 128 height 16
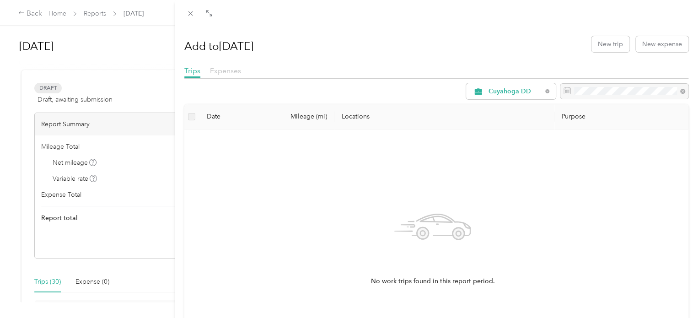
click at [230, 71] on span "Expenses" at bounding box center [225, 70] width 31 height 9
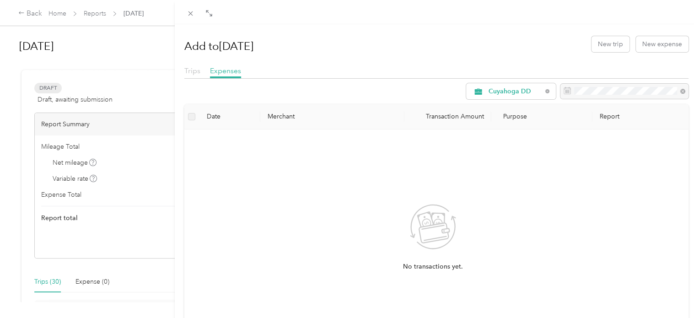
click at [190, 70] on span "Trips" at bounding box center [192, 70] width 16 height 9
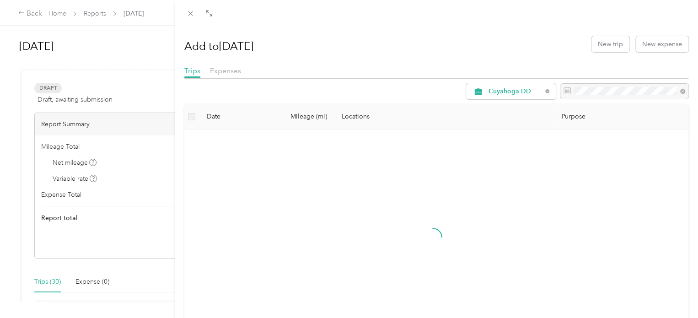
click at [194, 117] on label at bounding box center [191, 117] width 7 height 10
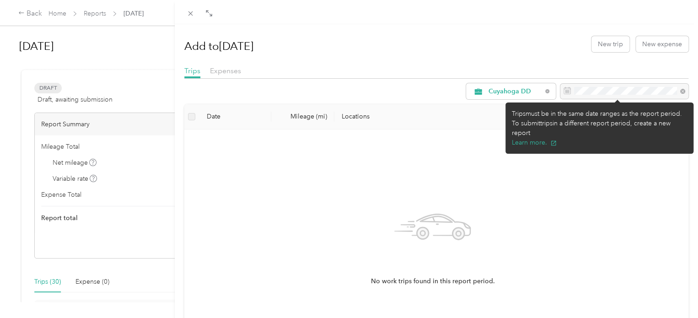
click at [563, 90] on div at bounding box center [624, 92] width 128 height 16
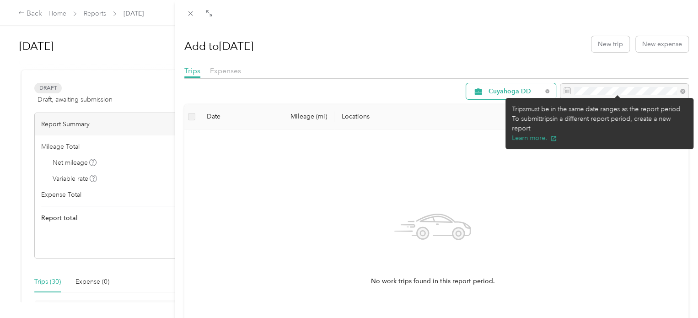
click at [525, 92] on span "Cuyahoga DD" at bounding box center [515, 91] width 54 height 6
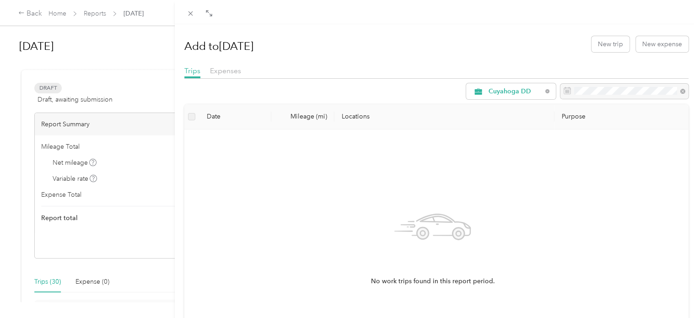
click at [508, 136] on span "Cuyahoga DD" at bounding box center [506, 140] width 51 height 10
click at [216, 68] on span "Expenses" at bounding box center [225, 70] width 31 height 9
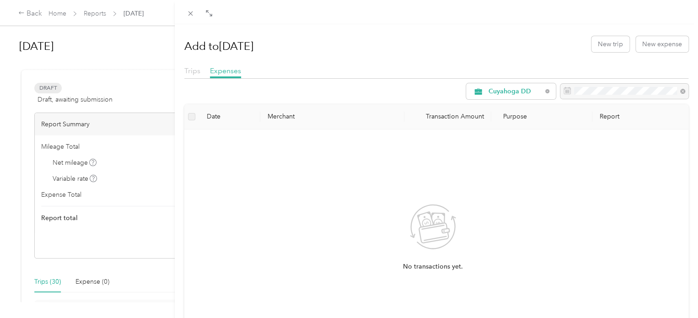
click at [197, 71] on span "Trips" at bounding box center [192, 70] width 16 height 9
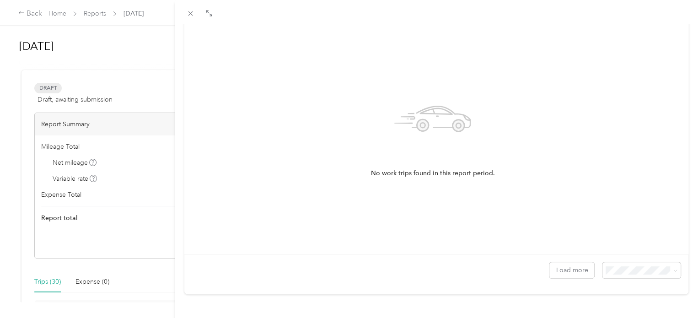
scroll to position [114, 0]
click at [565, 263] on button "Load more" at bounding box center [571, 270] width 45 height 16
click at [627, 241] on div "100 per load" at bounding box center [633, 246] width 65 height 10
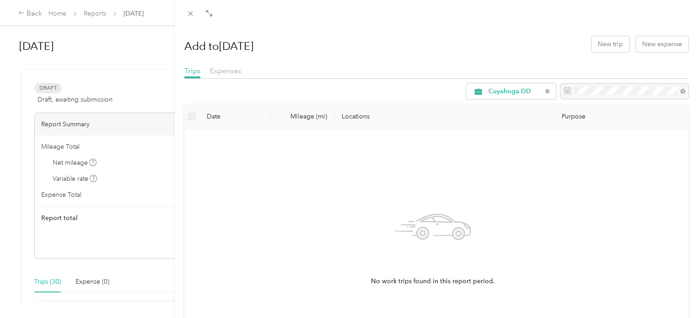
click at [29, 13] on div "Add to [DATE] New trip New expense Trips Expenses Cuyahoga DD Date Mileage (mi)…" at bounding box center [349, 159] width 698 height 318
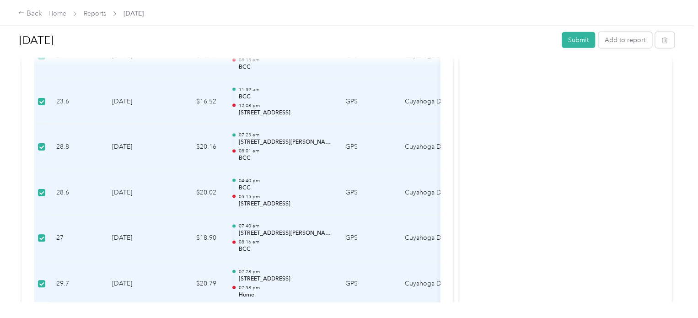
scroll to position [1048, 0]
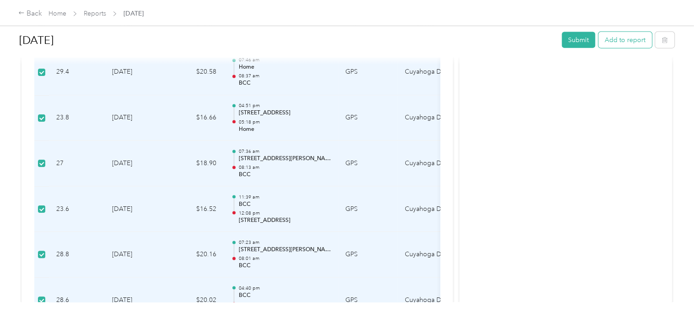
click at [634, 39] on button "Add to report" at bounding box center [625, 40] width 54 height 16
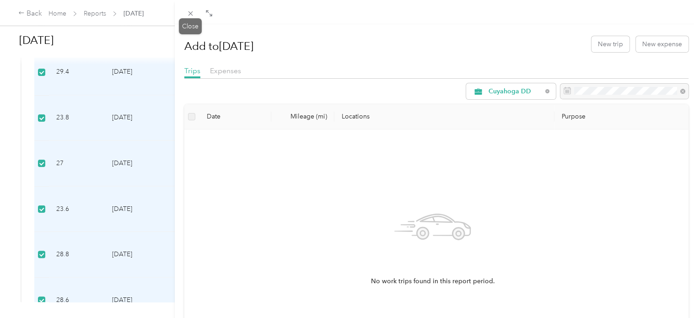
click at [192, 13] on icon at bounding box center [191, 14] width 8 height 8
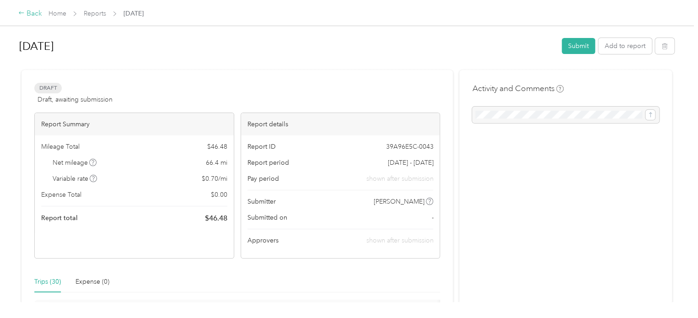
click at [25, 10] on div "Back" at bounding box center [30, 13] width 24 height 11
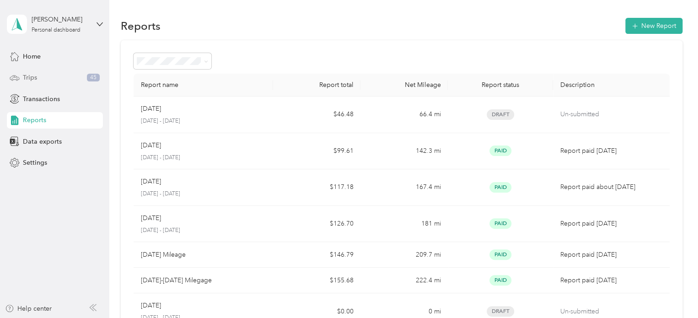
click at [35, 76] on span "Trips" at bounding box center [30, 78] width 14 height 10
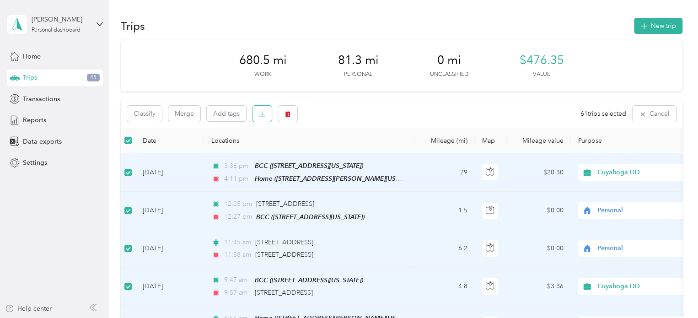
click at [262, 114] on icon "button" at bounding box center [262, 114] width 6 height 6
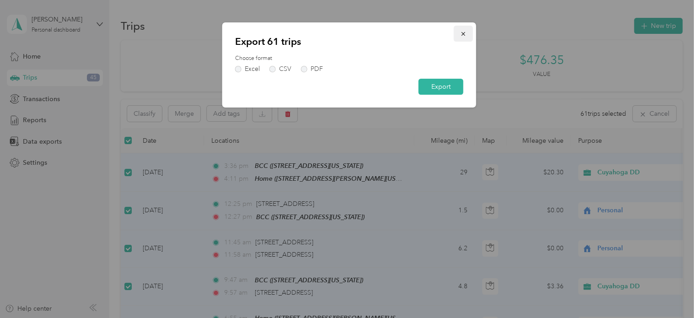
click at [466, 32] on icon "button" at bounding box center [463, 34] width 6 height 6
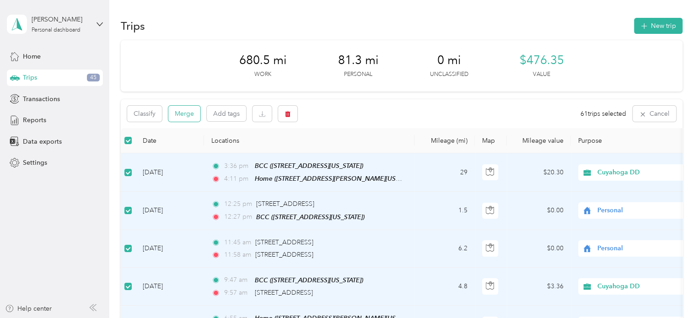
click at [183, 113] on button "Merge" at bounding box center [184, 114] width 32 height 16
click at [181, 112] on button "Merge" at bounding box center [184, 114] width 32 height 16
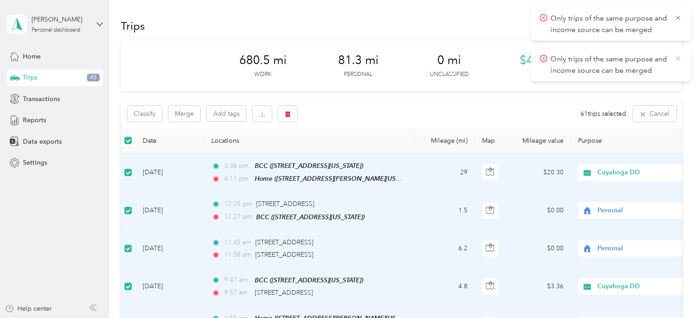
click at [678, 57] on icon at bounding box center [677, 58] width 7 height 8
click at [677, 16] on icon at bounding box center [677, 18] width 7 height 8
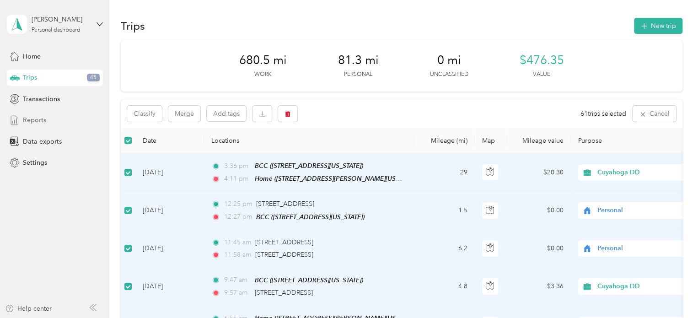
drag, startPoint x: 31, startPoint y: 117, endPoint x: 89, endPoint y: 115, distance: 58.1
click at [32, 117] on span "Reports" at bounding box center [34, 120] width 23 height 10
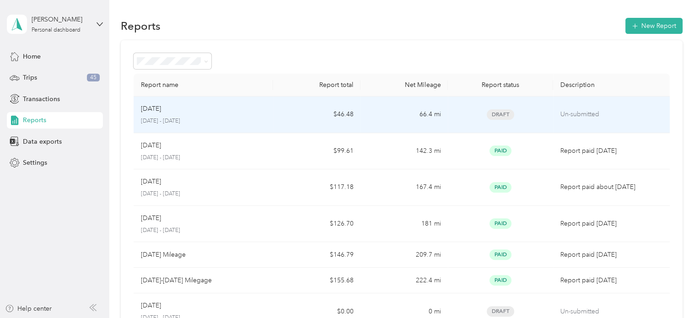
click at [579, 112] on p "Un-submitted" at bounding box center [611, 114] width 102 height 10
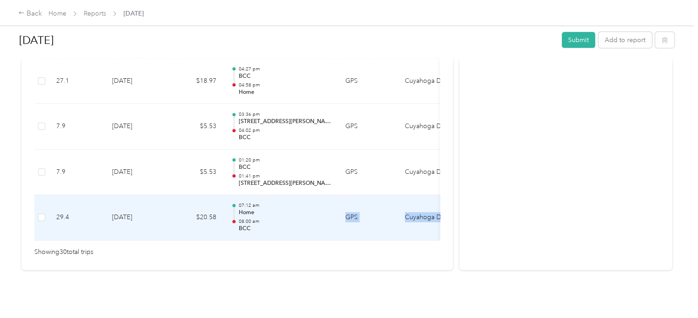
scroll to position [0, 130]
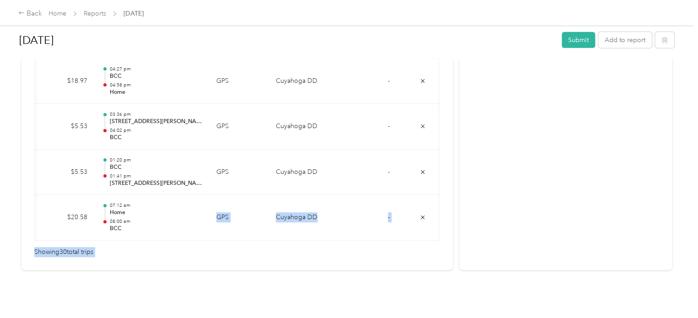
drag, startPoint x: 300, startPoint y: 226, endPoint x: 419, endPoint y: 223, distance: 119.0
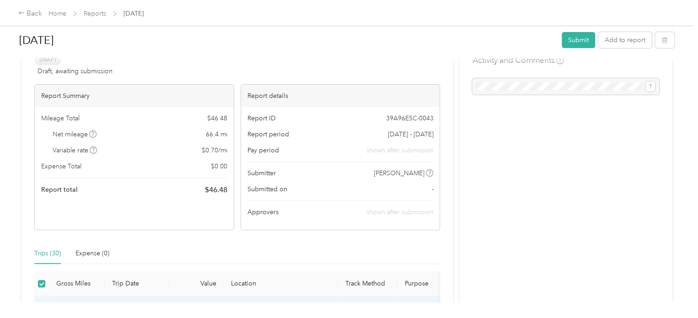
scroll to position [0, 0]
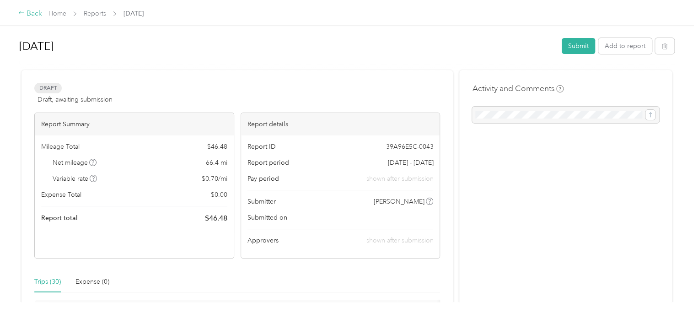
click at [27, 10] on div "Back" at bounding box center [30, 13] width 24 height 11
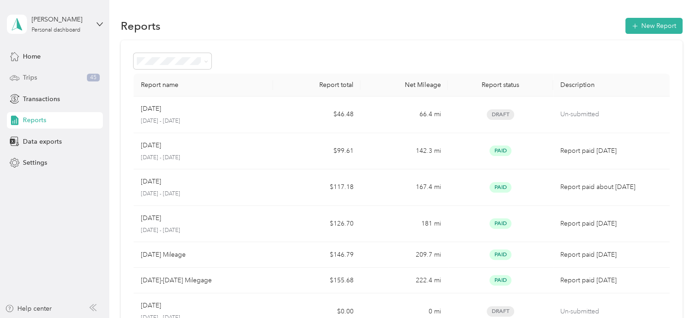
click at [32, 74] on span "Trips" at bounding box center [30, 78] width 14 height 10
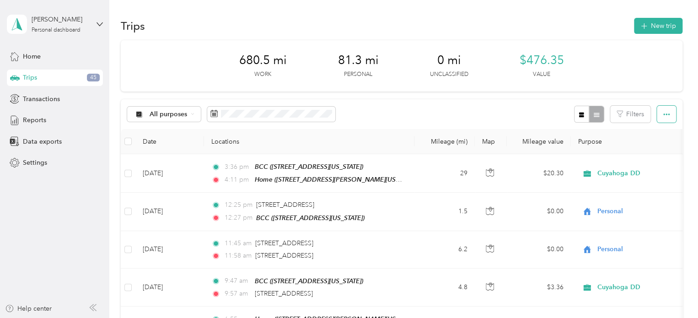
click at [669, 117] on button "button" at bounding box center [666, 114] width 19 height 17
click at [437, 109] on div "All purposes Filters" at bounding box center [402, 114] width 562 height 30
click at [126, 137] on label at bounding box center [127, 141] width 7 height 10
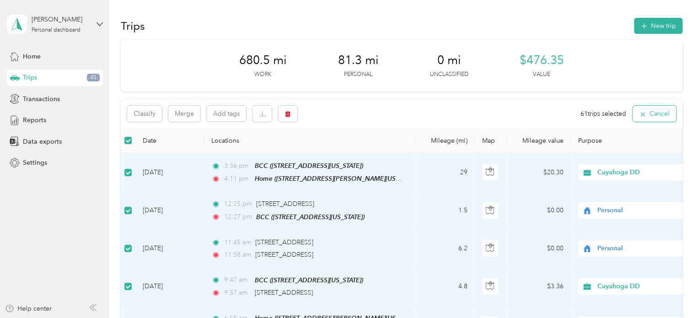
click at [641, 113] on icon "button" at bounding box center [642, 114] width 7 height 7
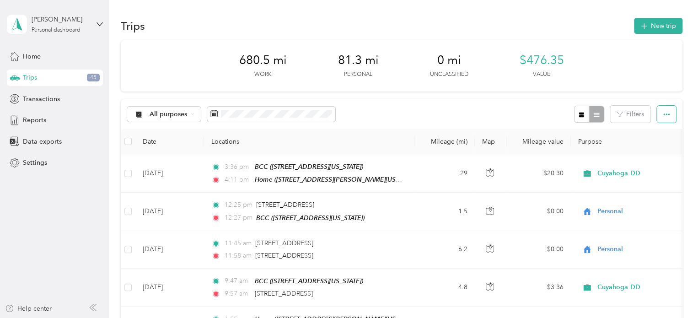
click at [665, 114] on icon "button" at bounding box center [666, 114] width 6 height 2
click at [668, 141] on li "Export" at bounding box center [654, 147] width 38 height 16
click at [657, 149] on span "Export" at bounding box center [650, 148] width 19 height 8
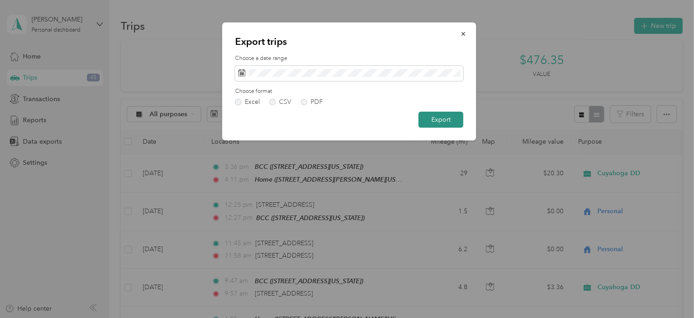
click at [445, 120] on button "Export" at bounding box center [440, 120] width 45 height 16
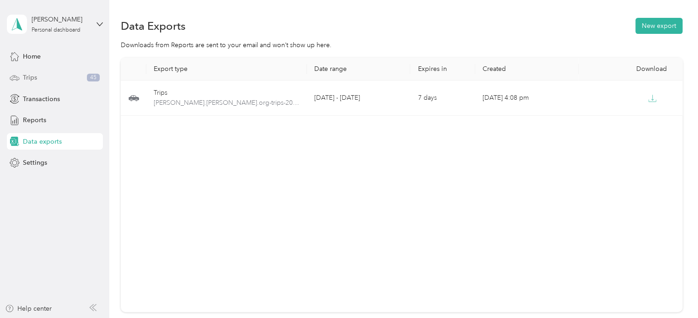
click at [24, 79] on span "Trips" at bounding box center [30, 78] width 14 height 10
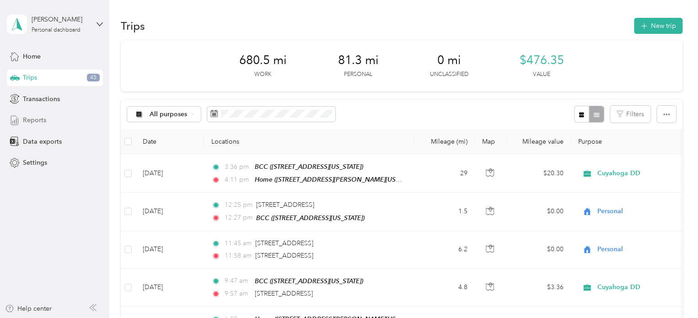
drag, startPoint x: 33, startPoint y: 121, endPoint x: 51, endPoint y: 122, distance: 17.9
click at [33, 121] on span "Reports" at bounding box center [34, 120] width 23 height 10
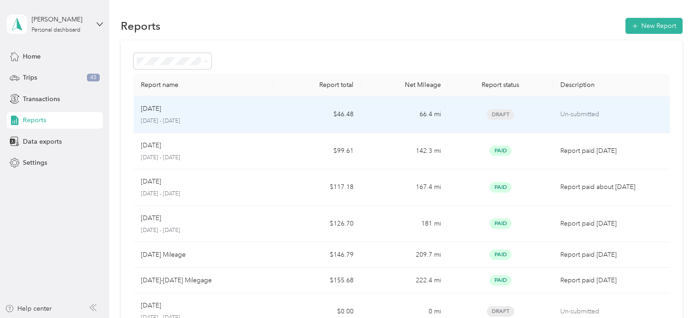
click at [503, 117] on span "Draft" at bounding box center [500, 114] width 27 height 11
